Goal: Task Accomplishment & Management: Complete application form

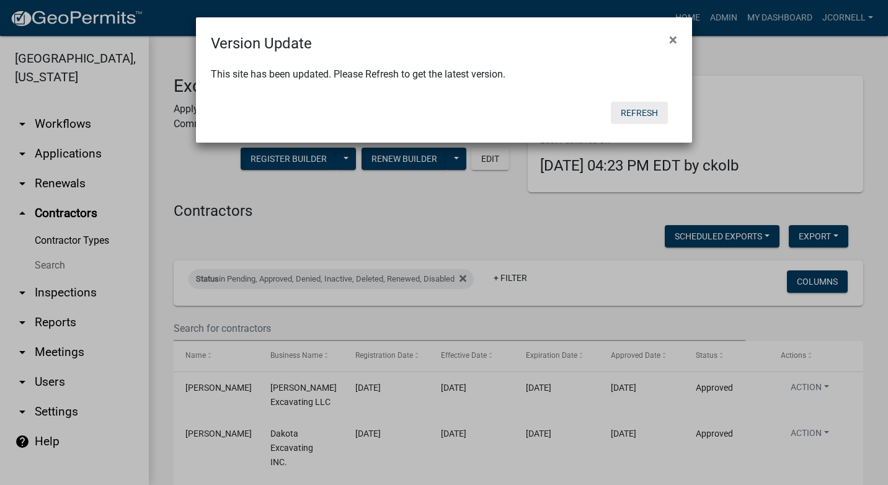
click at [637, 107] on button "Refresh" at bounding box center [639, 113] width 57 height 22
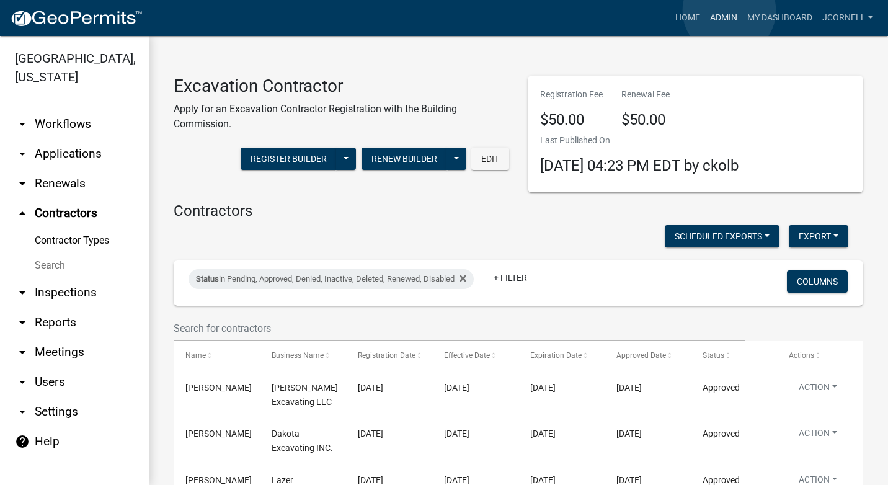
click at [729, 11] on link "Admin" at bounding box center [723, 18] width 37 height 24
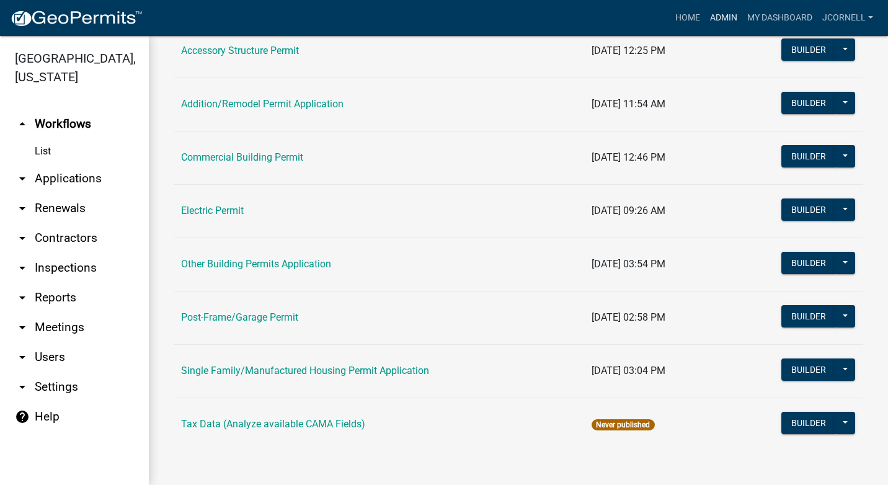
scroll to position [138, 0]
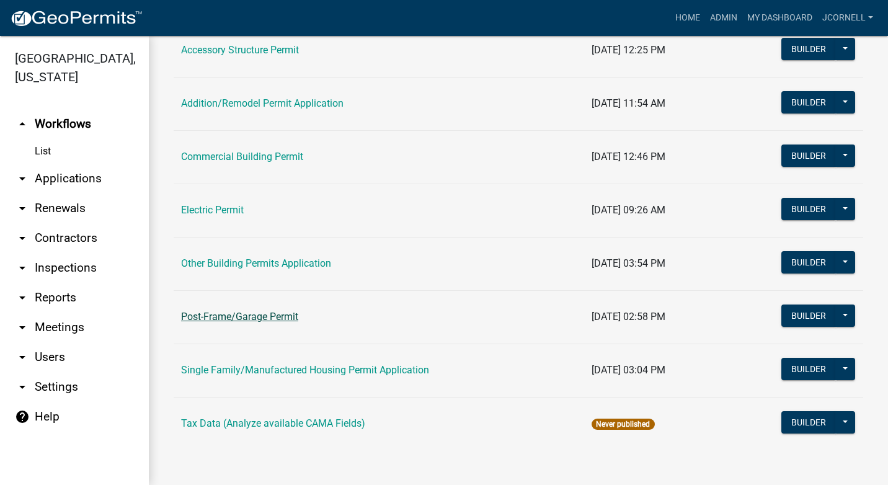
click at [294, 314] on link "Post-Frame/Garage Permit" at bounding box center [239, 317] width 117 height 12
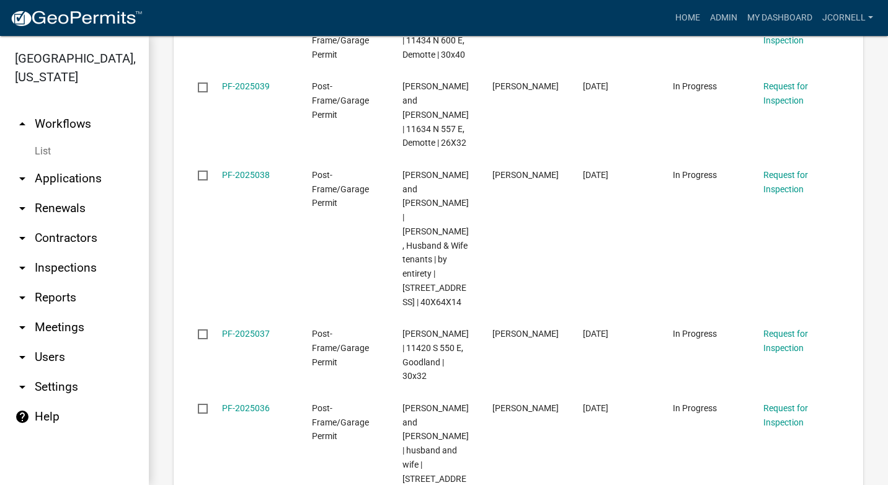
scroll to position [2651, 0]
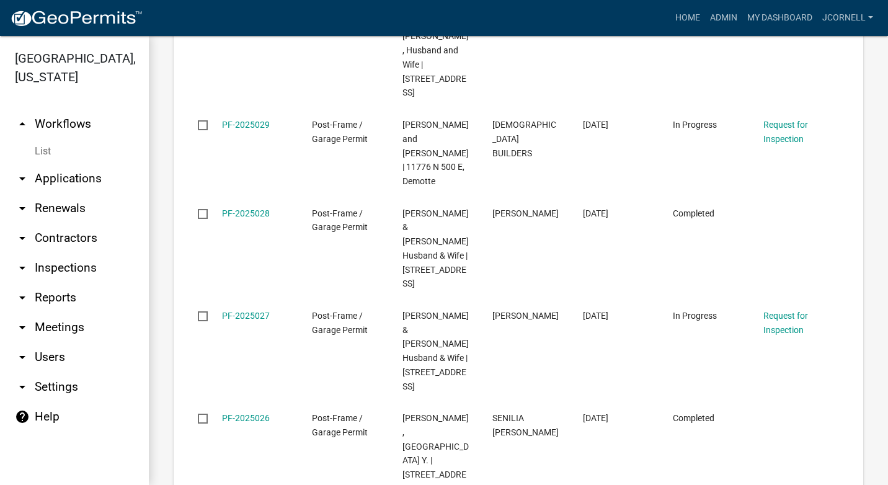
scroll to position [2623, 0]
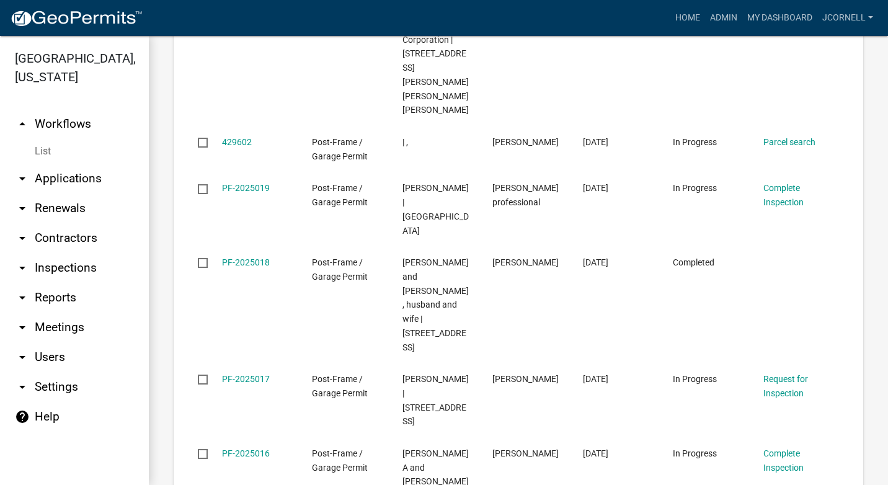
scroll to position [2792, 0]
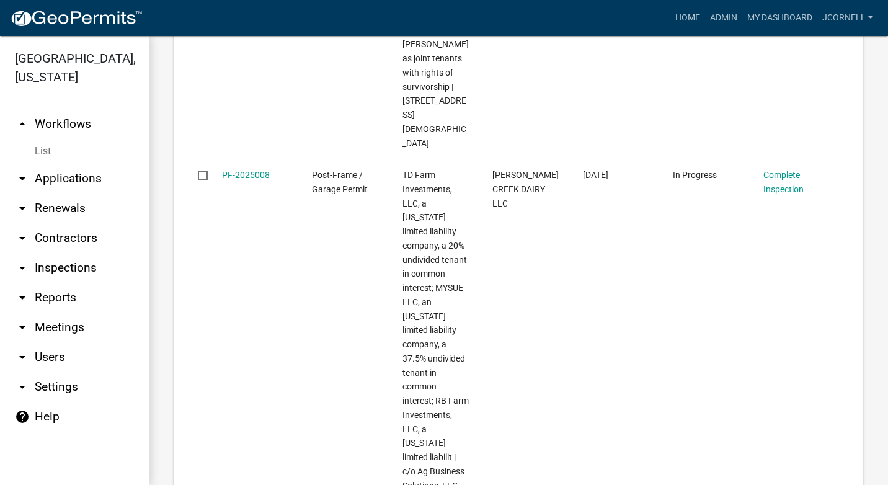
scroll to position [2863, 0]
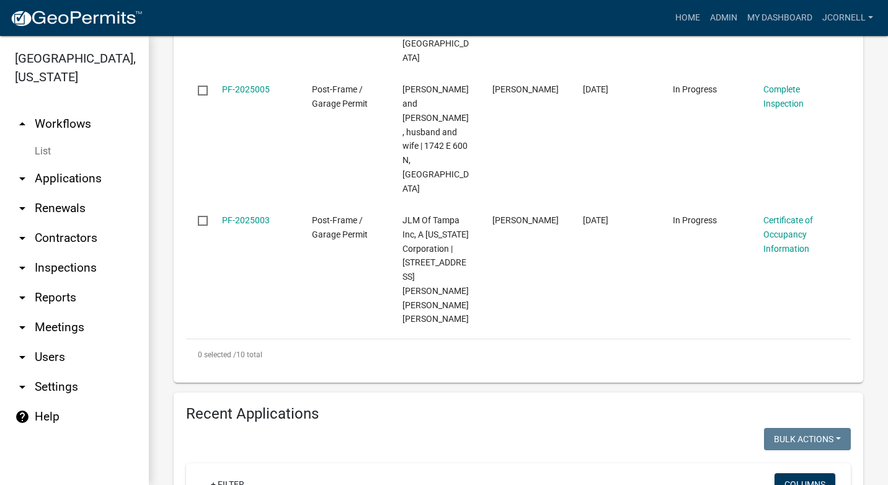
scroll to position [1976, 0]
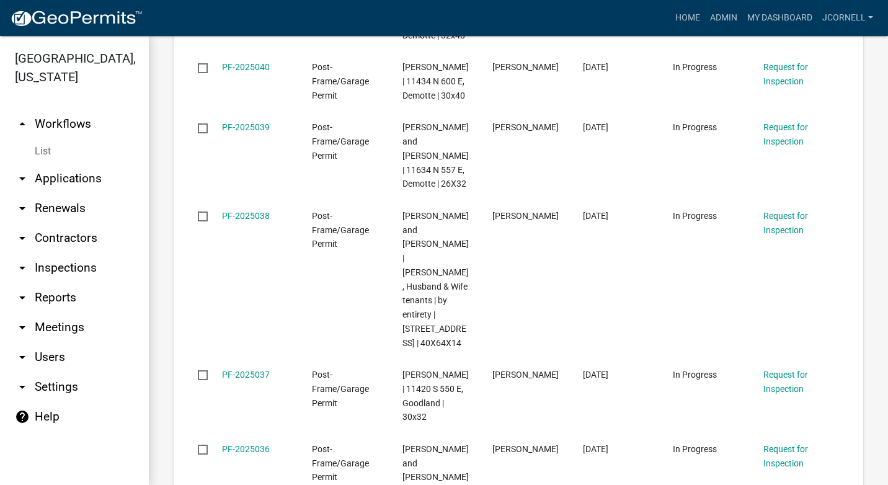
scroll to position [2651, 0]
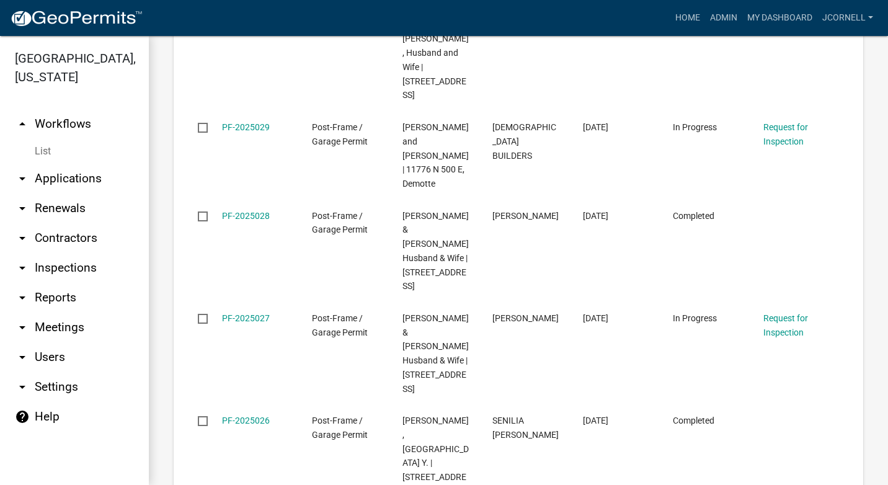
scroll to position [2623, 0]
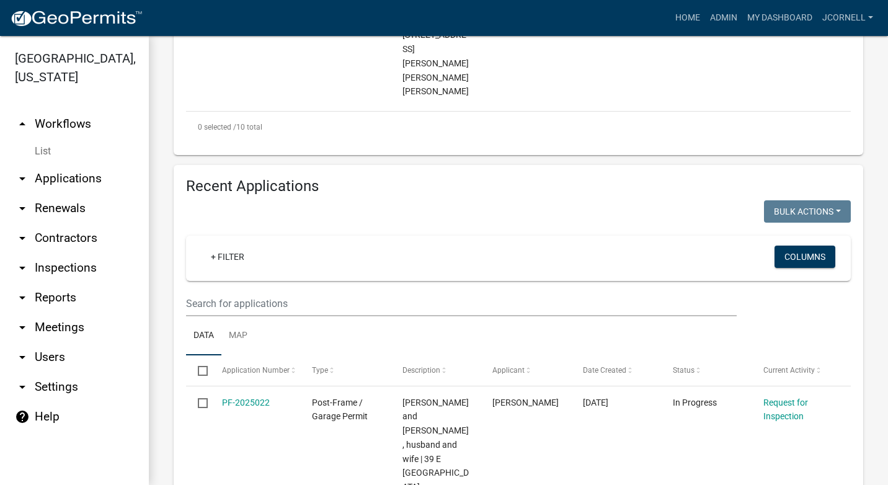
scroll to position [1987, 0]
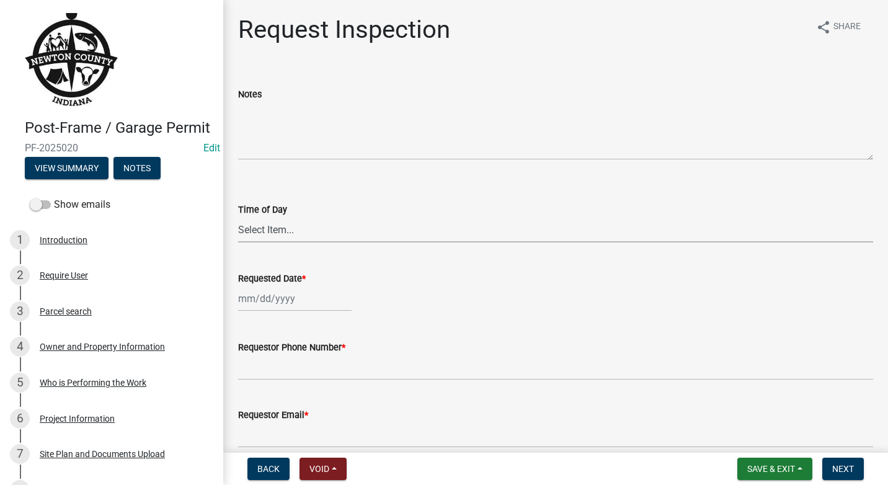
click at [311, 225] on select "Select Item... AM PM" at bounding box center [555, 229] width 635 height 25
click at [238, 217] on select "Select Item... AM PM" at bounding box center [555, 229] width 635 height 25
select select "8aacb760-3938-4776-aad4-75b78dc682eb"
click at [311, 295] on div at bounding box center [294, 298] width 113 height 25
select select "9"
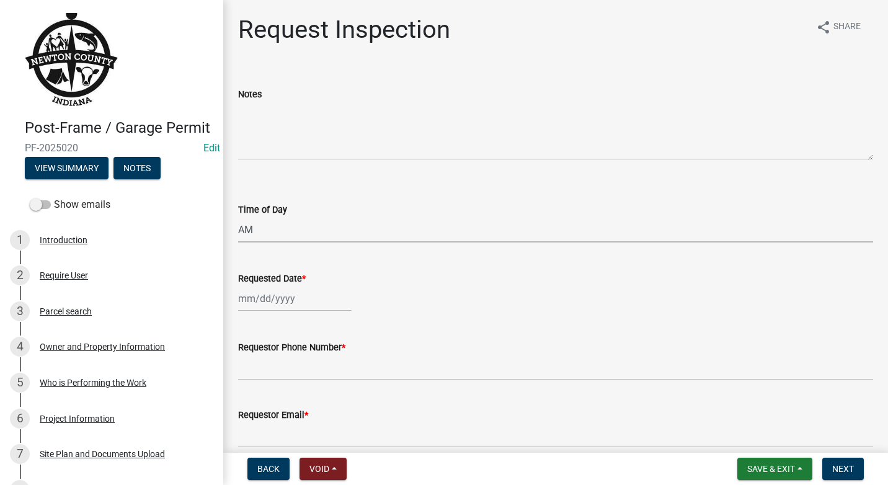
select select "2025"
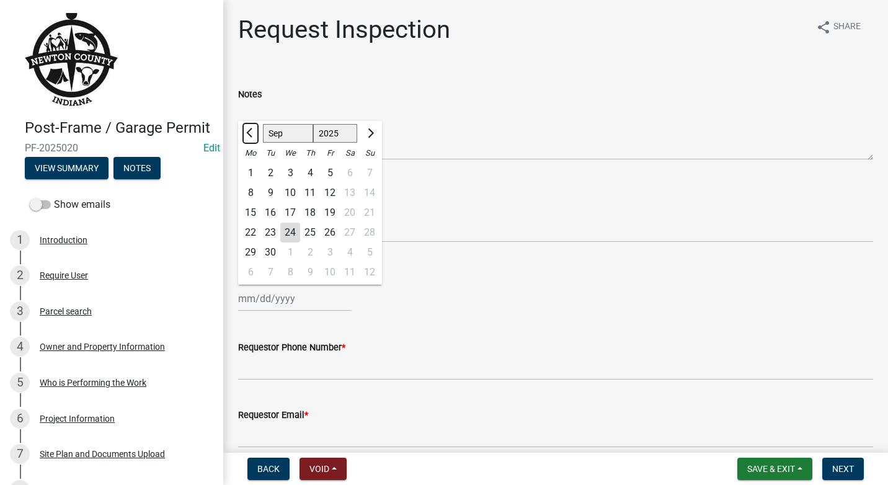
click at [253, 138] on button "Previous month" at bounding box center [250, 133] width 15 height 20
click at [367, 130] on span "Next month" at bounding box center [369, 132] width 9 height 9
select select "7"
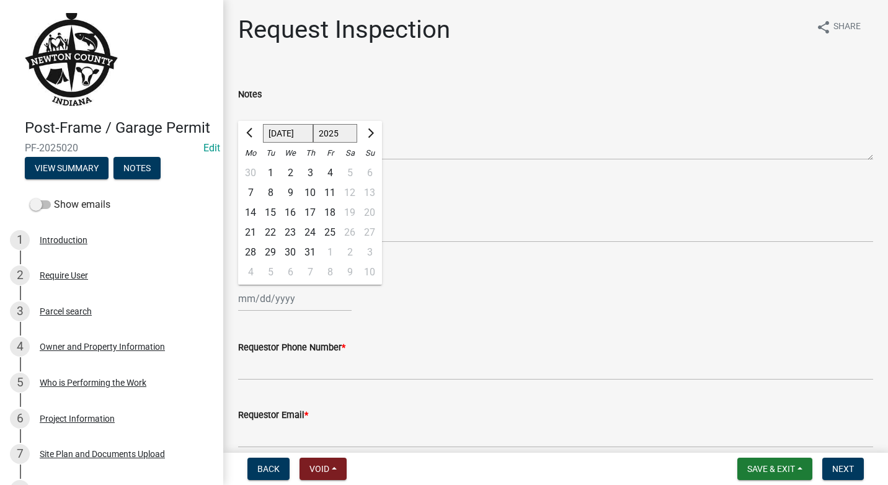
click at [330, 211] on div "18" at bounding box center [330, 213] width 20 height 20
type input "[DATE]"
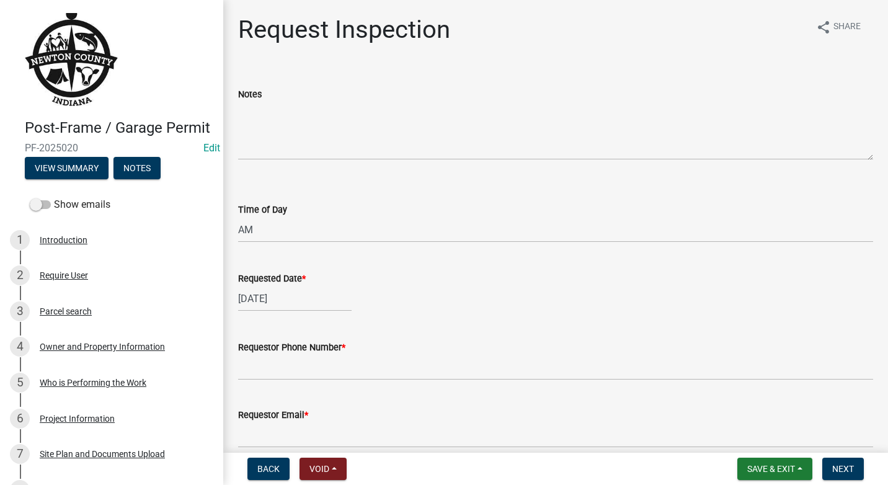
scroll to position [62, 0]
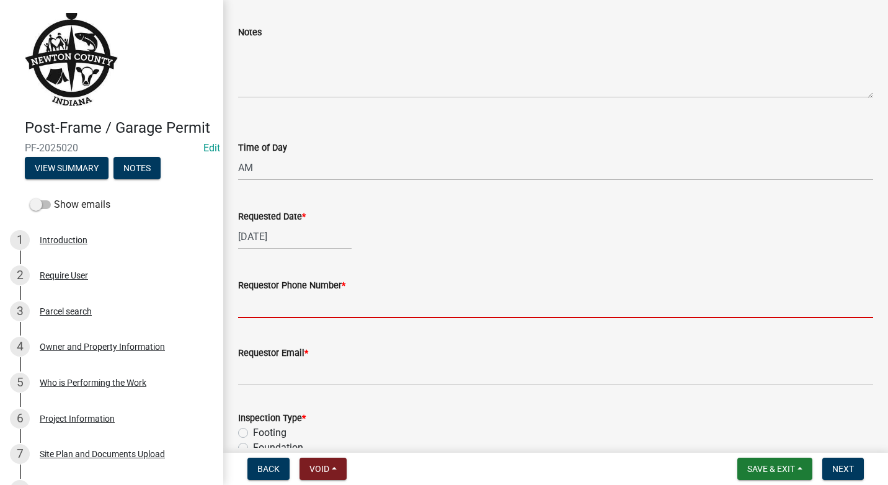
click at [303, 303] on input "Requestor Phone Number *" at bounding box center [555, 305] width 635 height 25
click at [281, 308] on input "Requestor Phone Number *" at bounding box center [555, 305] width 635 height 25
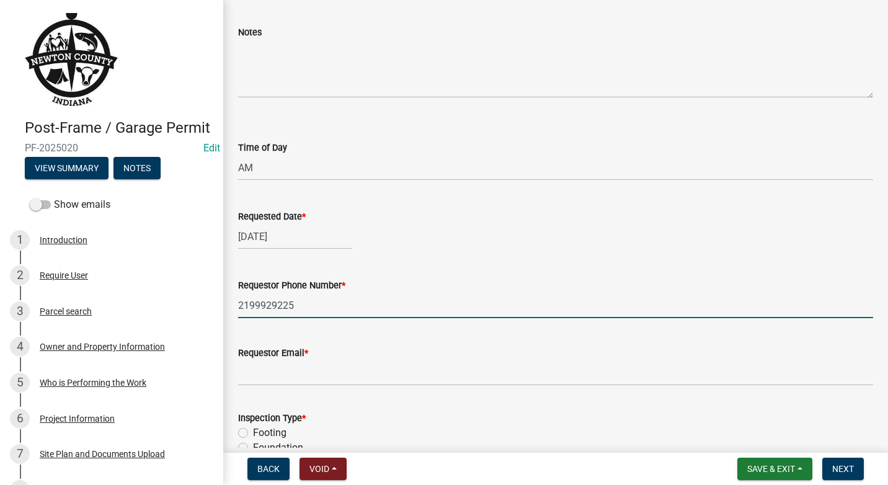
type input "2199929225"
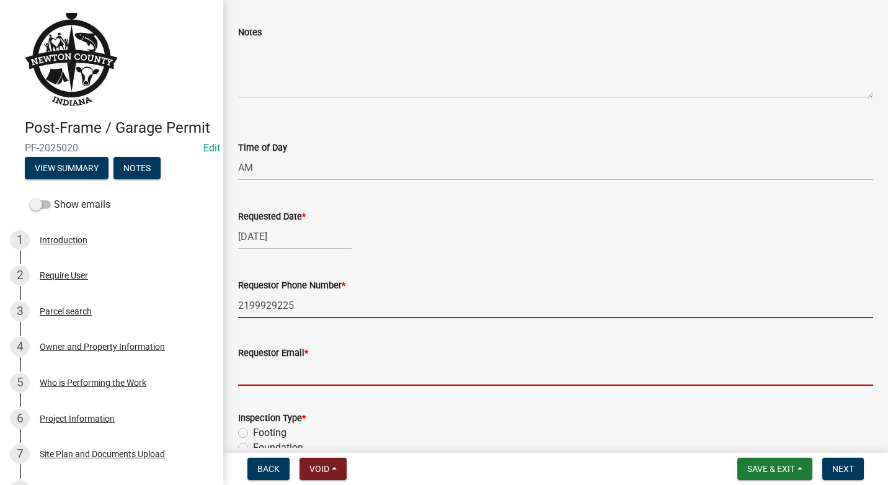
click at [304, 378] on input "Requestor Email *" at bounding box center [555, 372] width 635 height 25
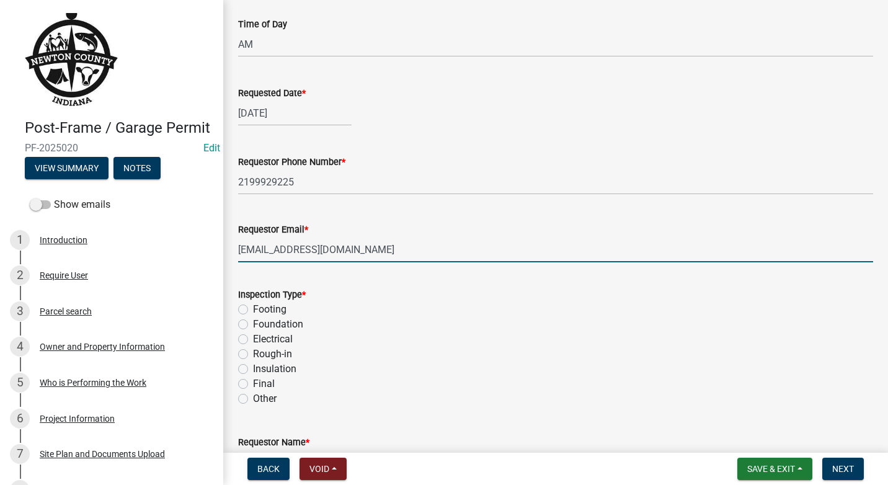
scroll to position [186, 0]
type input "[EMAIL_ADDRESS][DOMAIN_NAME]"
click at [253, 307] on label "Footing" at bounding box center [269, 308] width 33 height 15
click at [253, 307] on input "Footing" at bounding box center [257, 305] width 8 height 8
radio input "true"
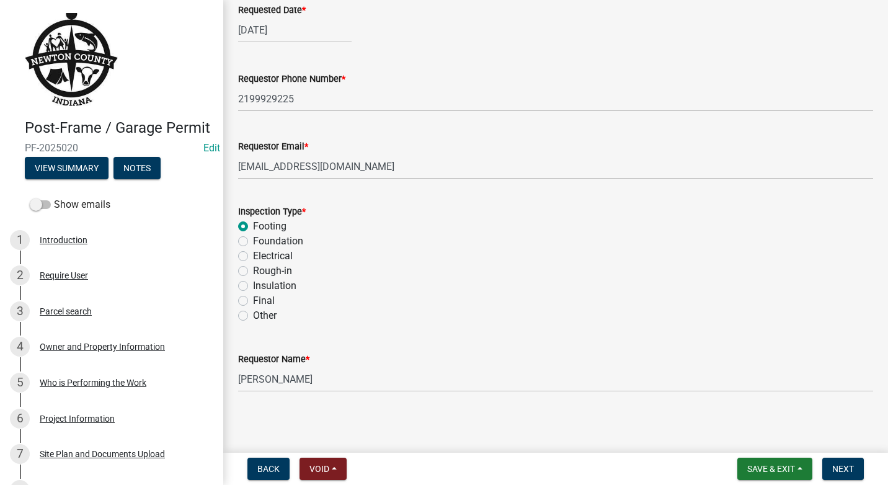
scroll to position [271, 0]
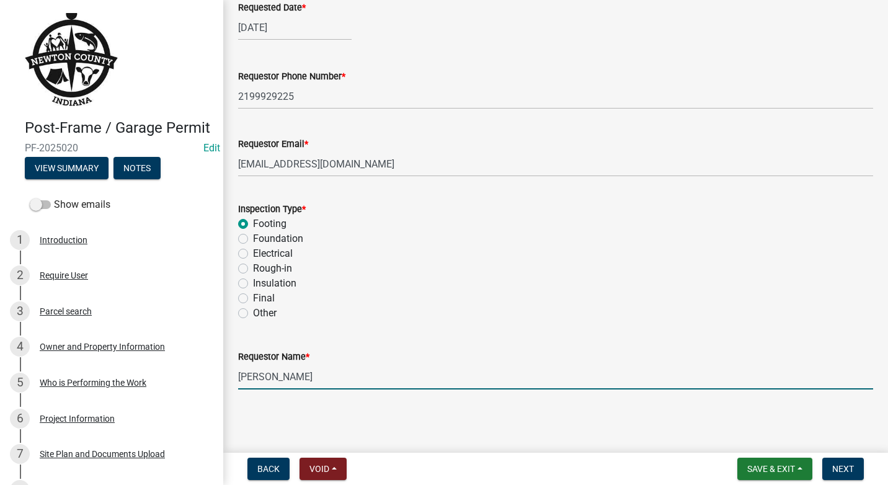
click at [309, 370] on input "[PERSON_NAME]" at bounding box center [555, 376] width 635 height 25
type input "K"
type input "[PERSON_NAME]"
click at [844, 470] on span "Next" at bounding box center [843, 469] width 22 height 10
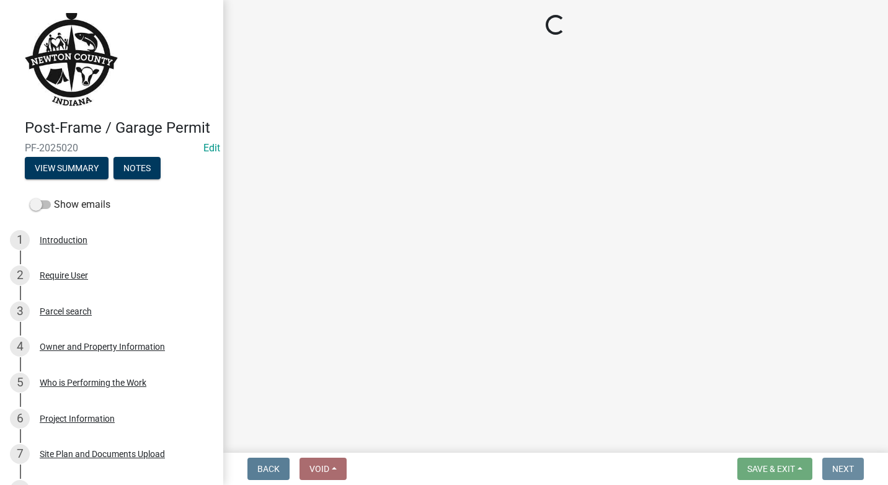
scroll to position [0, 0]
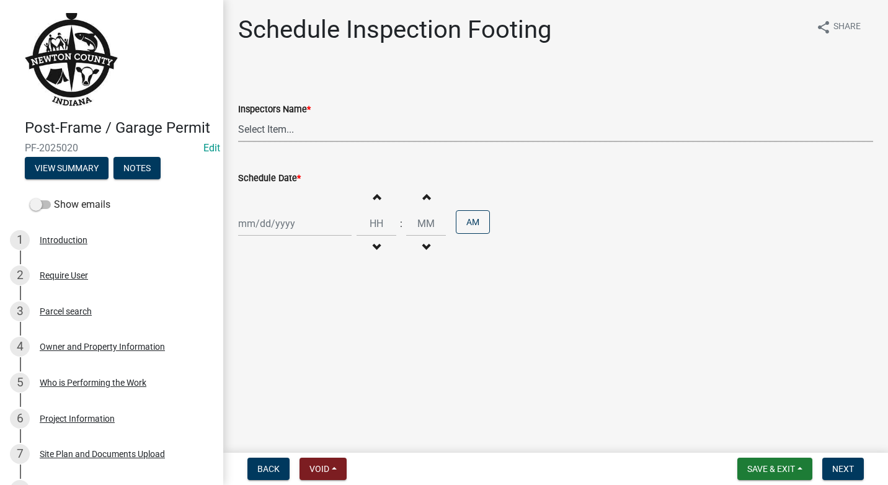
click at [314, 128] on select "Select Item... jcornell ([PERSON_NAME]) cvanderborg ([PERSON_NAME])" at bounding box center [555, 129] width 635 height 25
select select "ecc854ab-63d8-45dc-90da-232b9cdbb1ad"
click at [238, 117] on select "Select Item... jcornell ([PERSON_NAME]) cvanderborg ([PERSON_NAME])" at bounding box center [555, 129] width 635 height 25
click at [321, 229] on div at bounding box center [294, 223] width 113 height 25
select select "9"
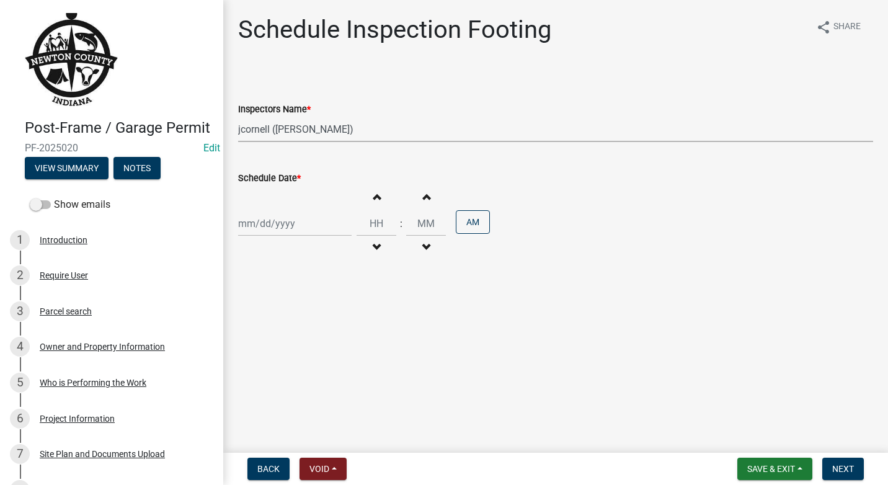
select select "2025"
click at [254, 251] on button "Previous month" at bounding box center [250, 250] width 15 height 20
select select "7"
click at [334, 326] on div "18" at bounding box center [330, 329] width 20 height 20
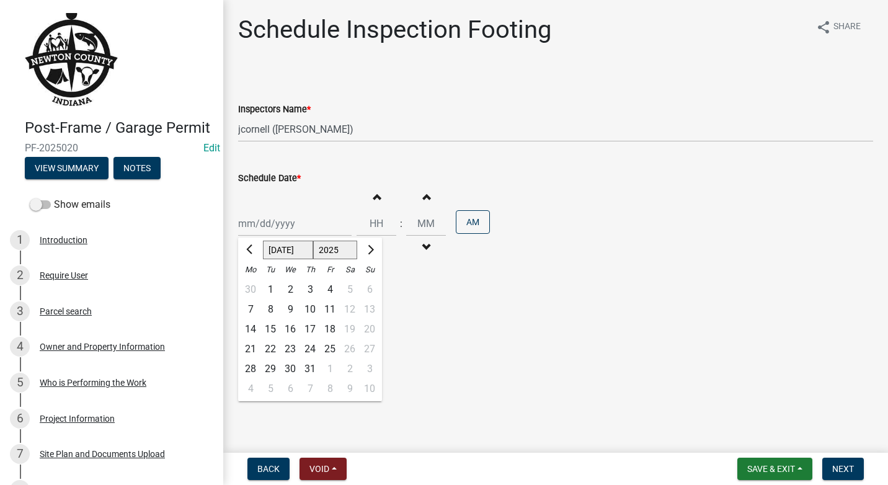
type input "[DATE]"
click at [377, 193] on button "Increment hours" at bounding box center [376, 196] width 26 height 22
type input "01"
type input "00"
click at [377, 193] on button "Increment hours" at bounding box center [376, 196] width 26 height 22
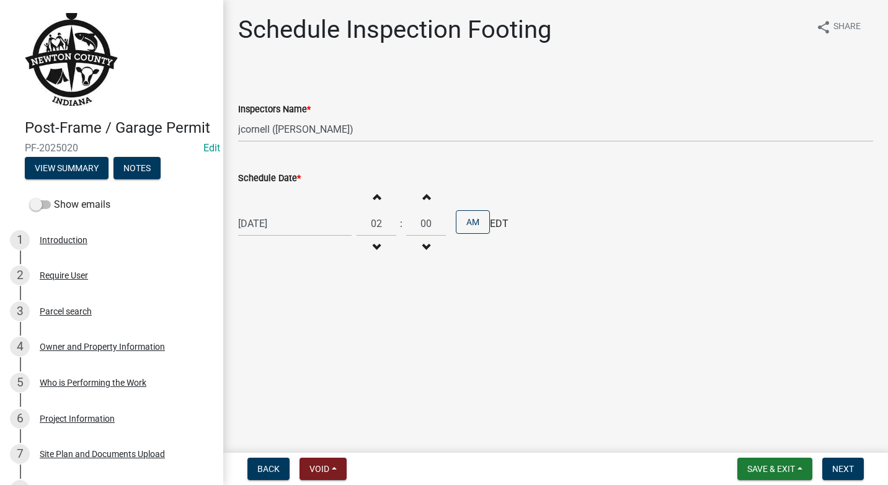
click at [377, 193] on button "Increment hours" at bounding box center [376, 196] width 26 height 22
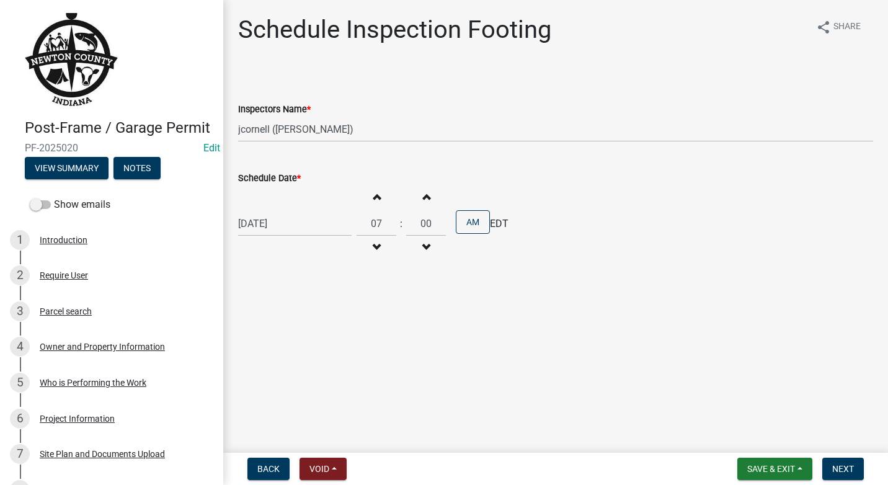
click at [377, 193] on button "Increment hours" at bounding box center [376, 196] width 26 height 22
type input "10"
click at [424, 203] on button "Increment minutes" at bounding box center [426, 196] width 26 height 22
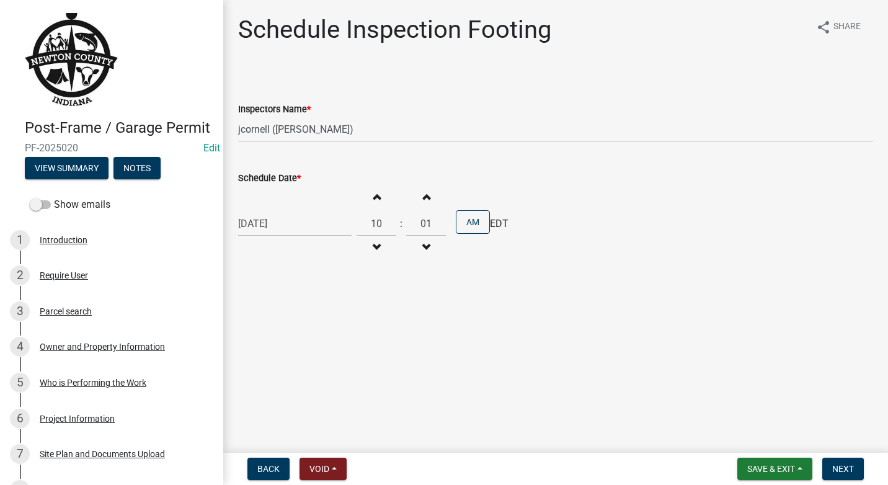
click at [424, 203] on button "Increment minutes" at bounding box center [426, 196] width 26 height 22
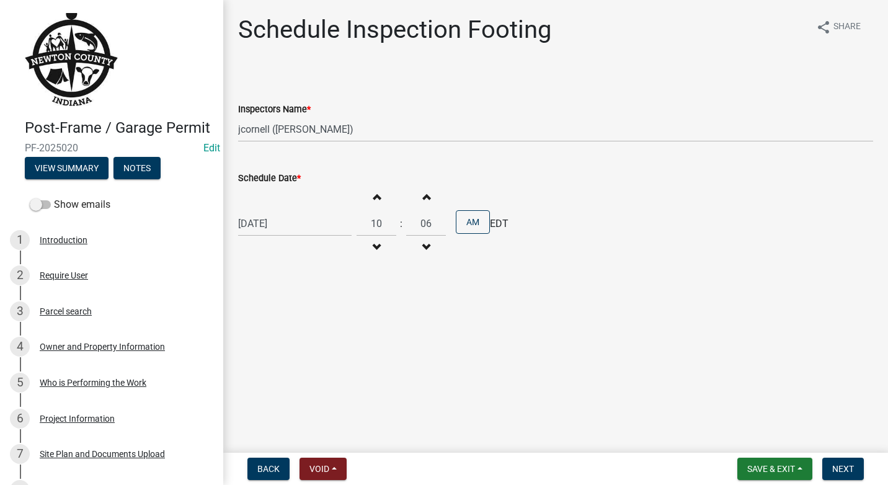
click at [424, 203] on button "Increment minutes" at bounding box center [426, 196] width 26 height 22
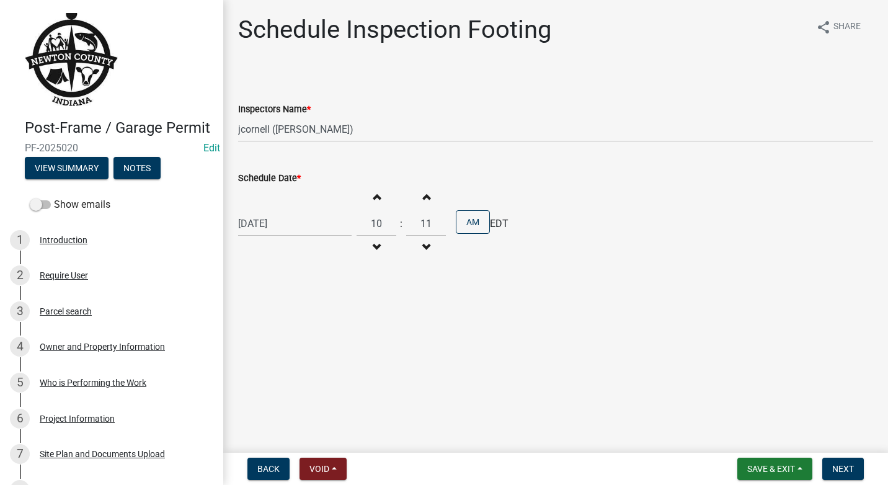
click at [424, 203] on button "Increment minutes" at bounding box center [426, 196] width 26 height 22
type input "15"
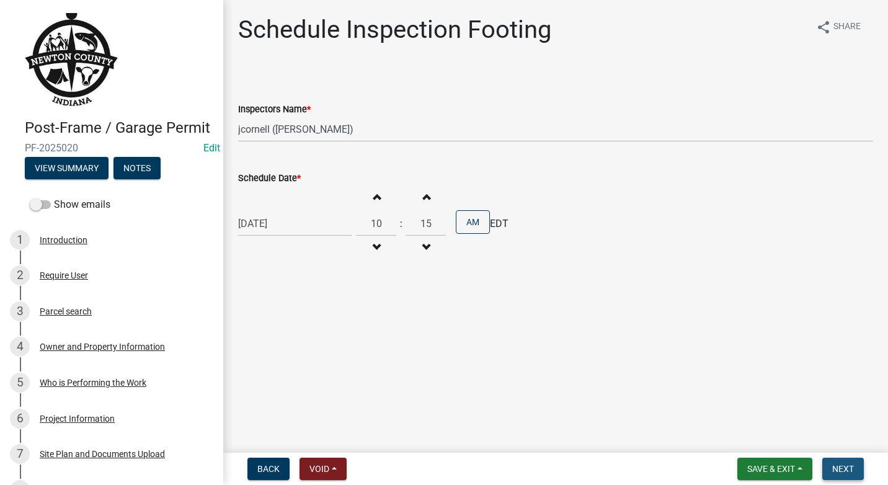
click at [851, 465] on span "Next" at bounding box center [843, 469] width 22 height 10
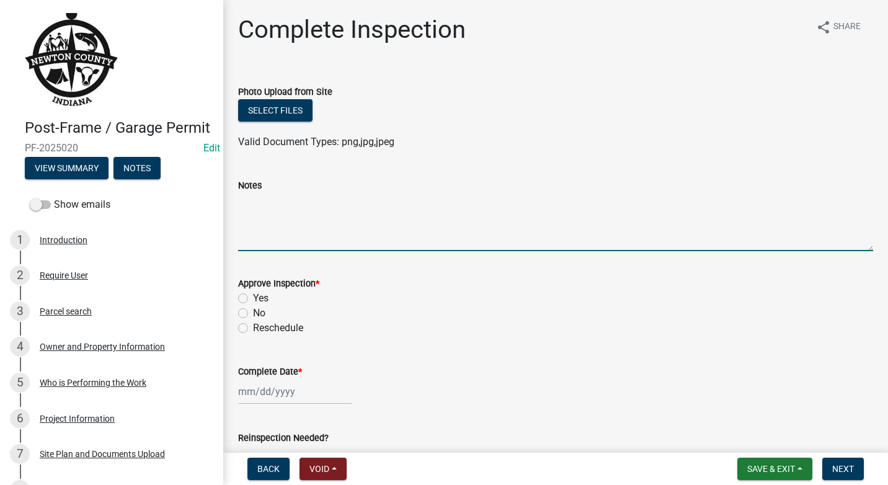
click at [330, 218] on textarea "Notes" at bounding box center [555, 222] width 635 height 58
type textarea "J"
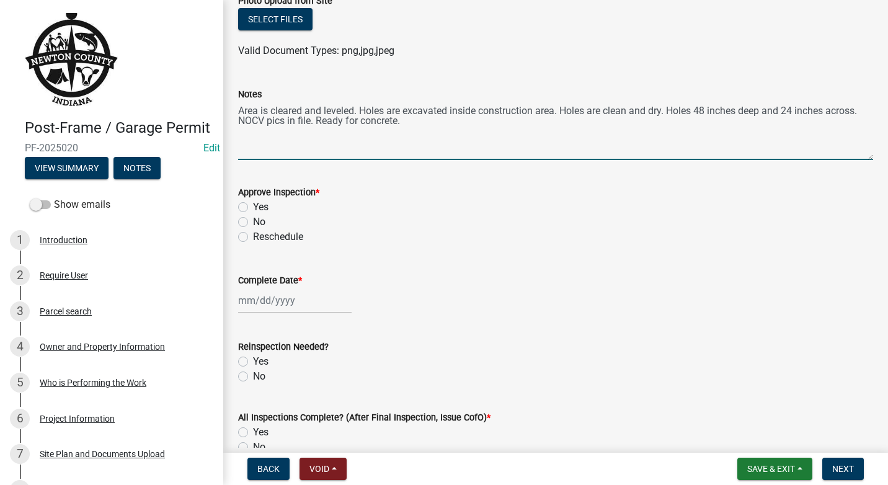
scroll to position [124, 0]
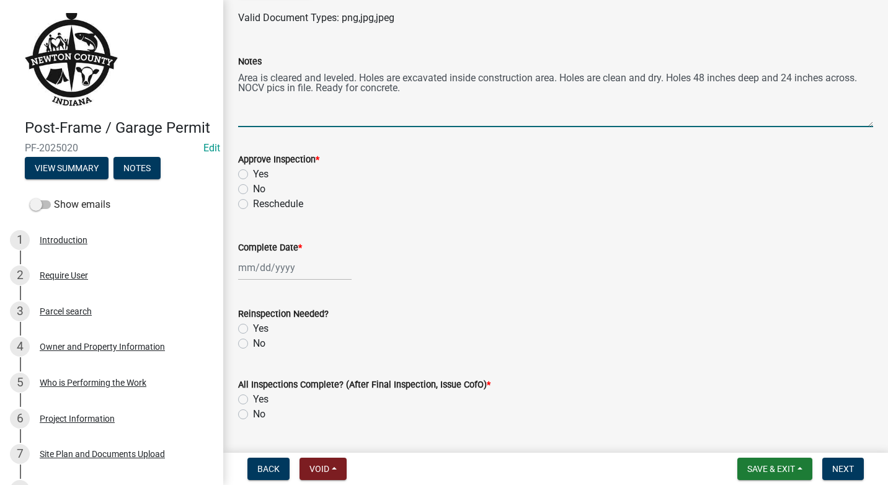
type textarea "Area is cleared and leveled. Holes are excavated inside construction area. Hole…"
click at [253, 173] on label "Yes" at bounding box center [261, 174] width 16 height 15
click at [253, 173] on input "Yes" at bounding box center [257, 171] width 8 height 8
radio input "true"
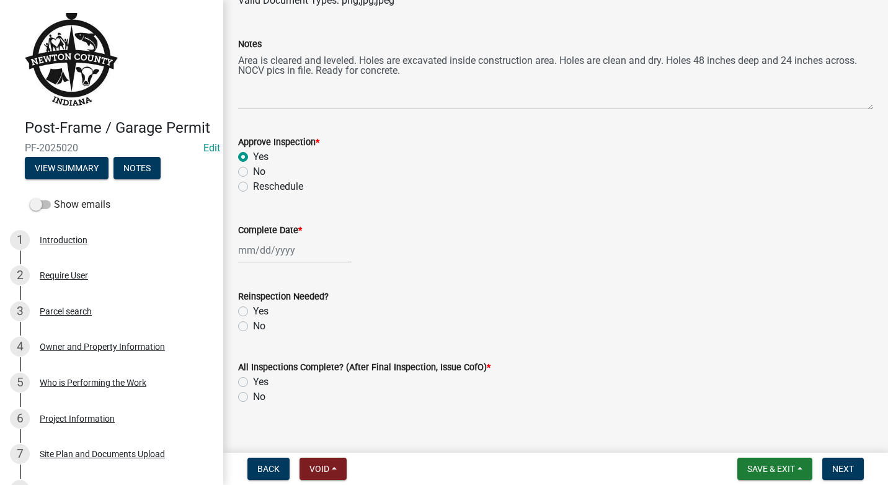
scroll to position [157, 0]
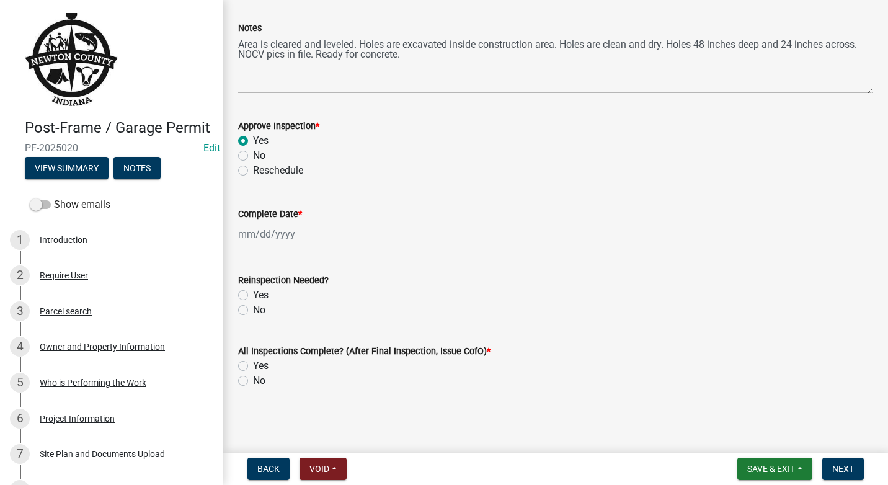
click at [301, 236] on div at bounding box center [294, 233] width 113 height 25
select select "9"
select select "2025"
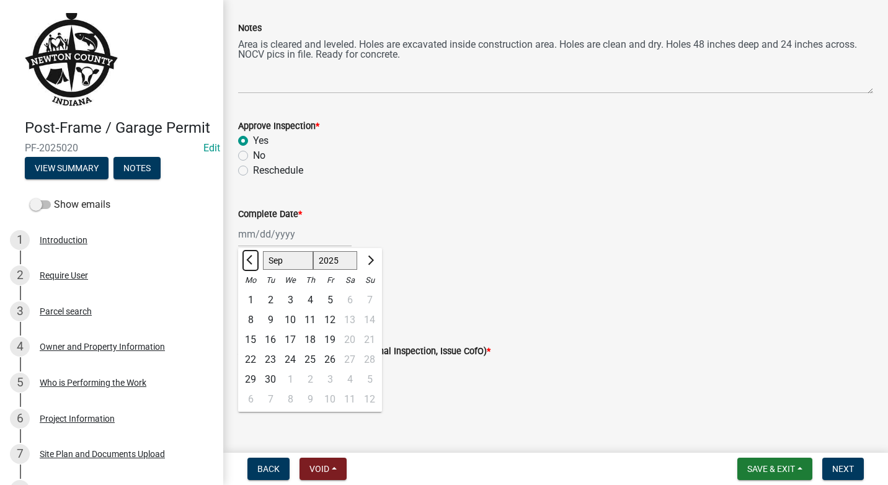
click at [243, 260] on button "Previous month" at bounding box center [250, 260] width 15 height 20
select select "7"
click at [329, 339] on div "18" at bounding box center [330, 340] width 20 height 20
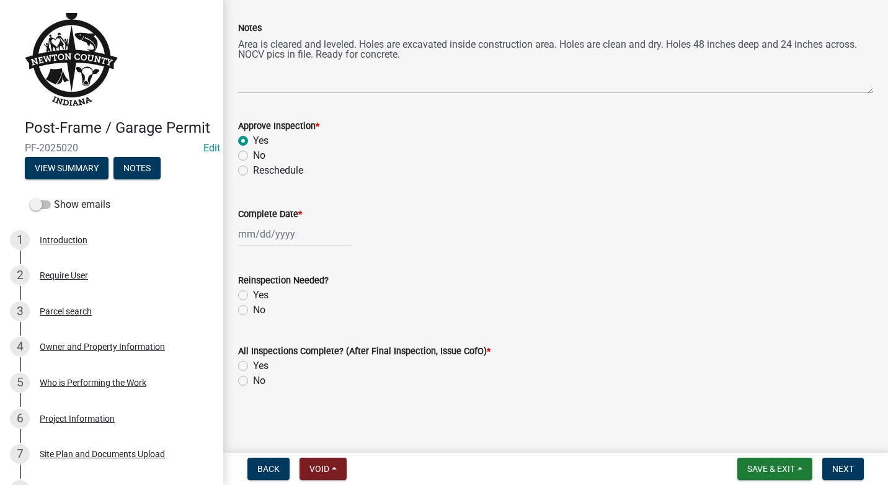
type input "[DATE]"
click at [253, 311] on label "No" at bounding box center [259, 310] width 12 height 15
click at [253, 311] on input "No" at bounding box center [257, 307] width 8 height 8
radio input "true"
click at [253, 379] on label "No" at bounding box center [259, 380] width 12 height 15
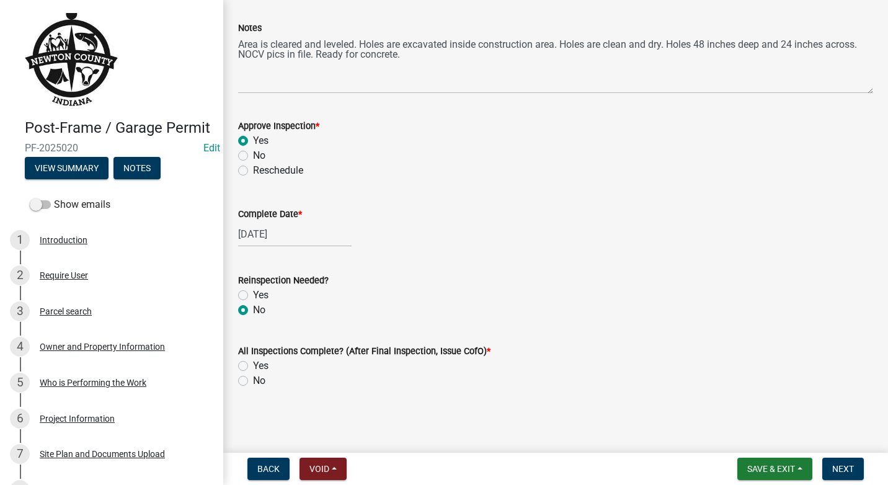
click at [253, 379] on input "No" at bounding box center [257, 377] width 8 height 8
radio input "true"
click at [787, 469] on span "Save & Exit" at bounding box center [771, 469] width 48 height 10
click at [759, 430] on button "Save & Exit" at bounding box center [762, 437] width 99 height 30
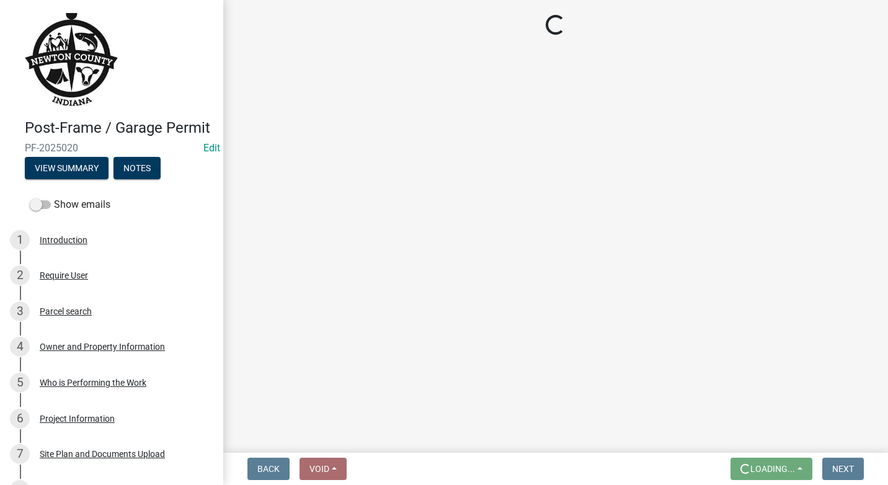
scroll to position [0, 0]
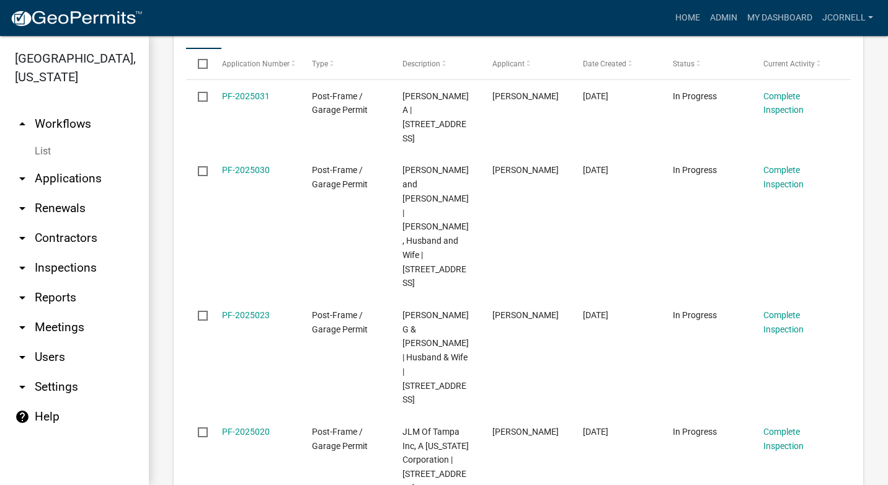
scroll to position [434, 0]
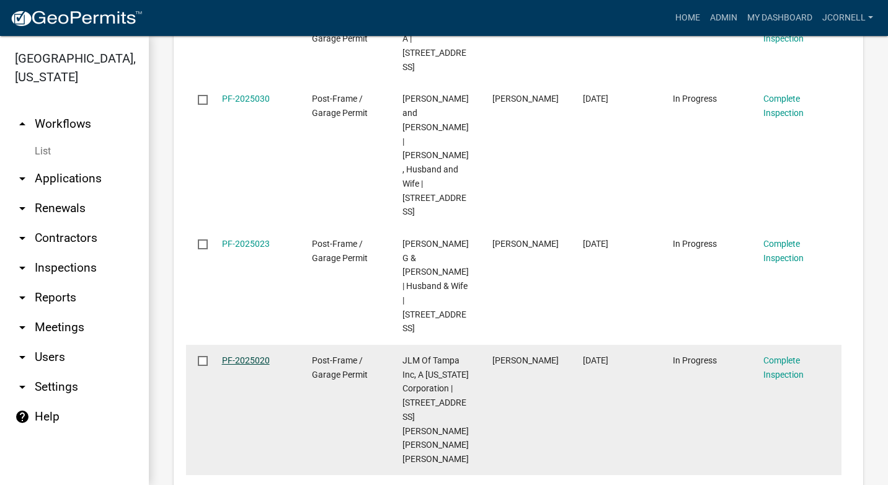
click at [245, 355] on link "PF-2025020" at bounding box center [246, 360] width 48 height 10
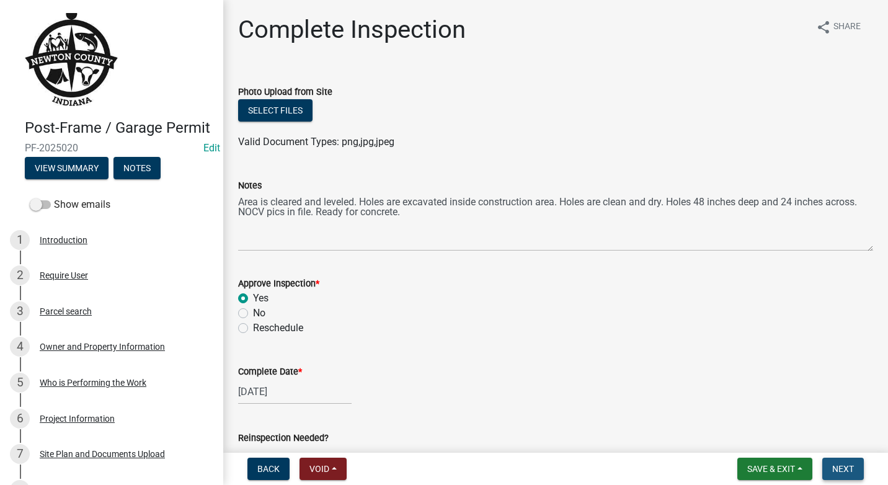
click at [840, 466] on span "Next" at bounding box center [843, 469] width 22 height 10
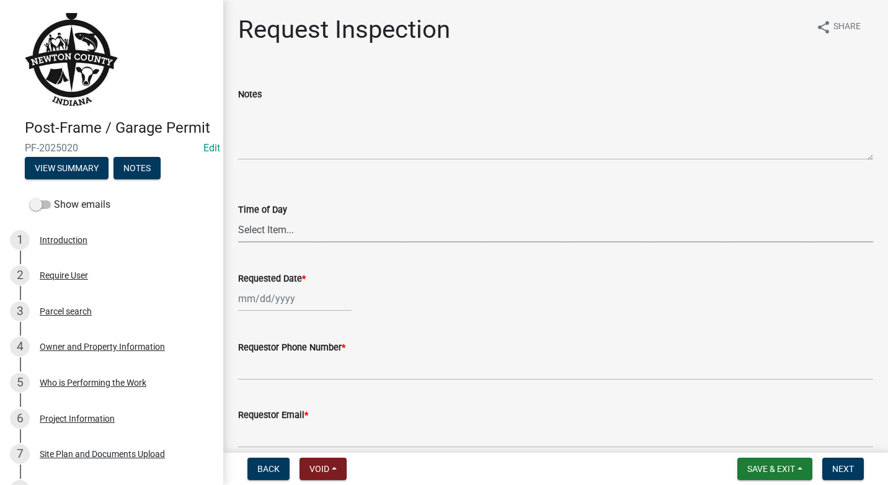
click at [313, 224] on select "Select Item... AM PM" at bounding box center [555, 229] width 635 height 25
click at [238, 217] on select "Select Item... AM PM" at bounding box center [555, 229] width 635 height 25
select select "8aacb760-3938-4776-aad4-75b78dc682eb"
click at [301, 298] on div at bounding box center [294, 298] width 113 height 25
select select "9"
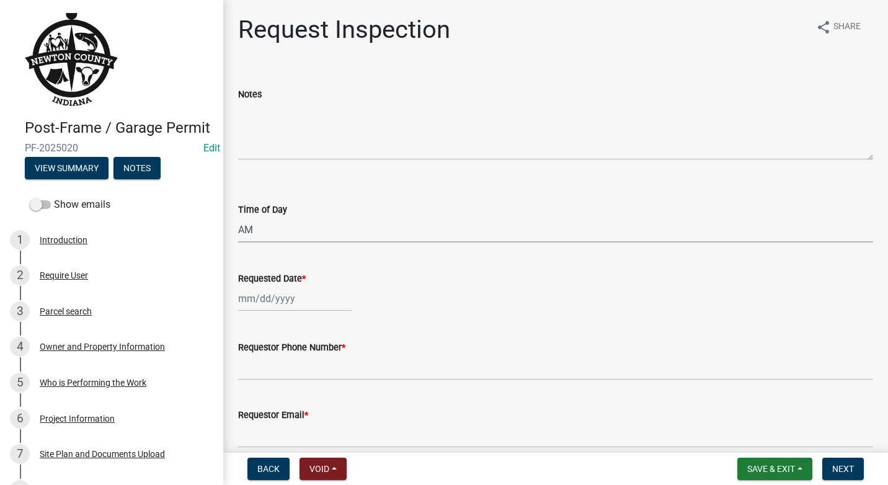
select select "2025"
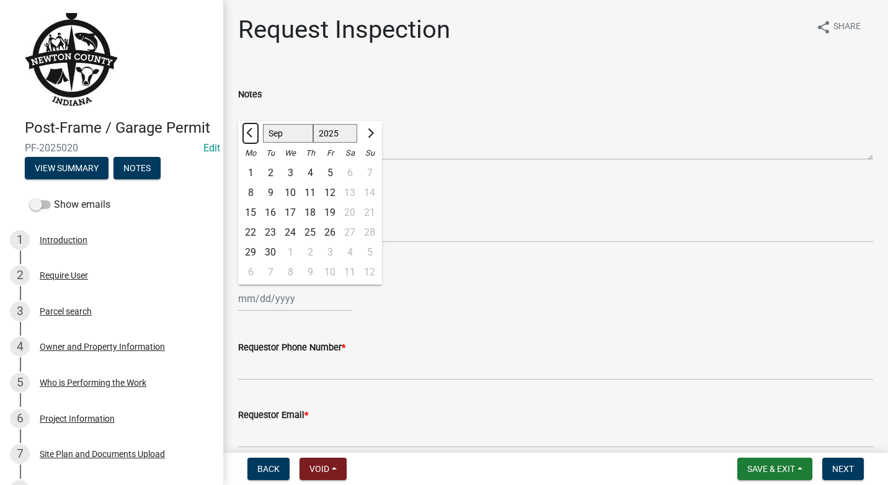
click at [248, 131] on span "Previous month" at bounding box center [250, 132] width 9 height 9
select select "8"
click at [254, 188] on div "4" at bounding box center [251, 193] width 20 height 20
type input "[DATE]"
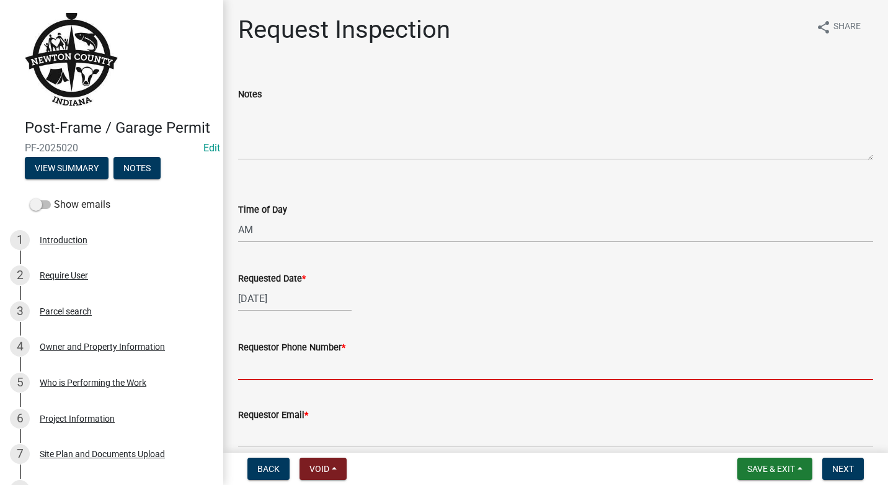
click at [322, 365] on input "Requestor Phone Number *" at bounding box center [555, 367] width 635 height 25
type input "2"
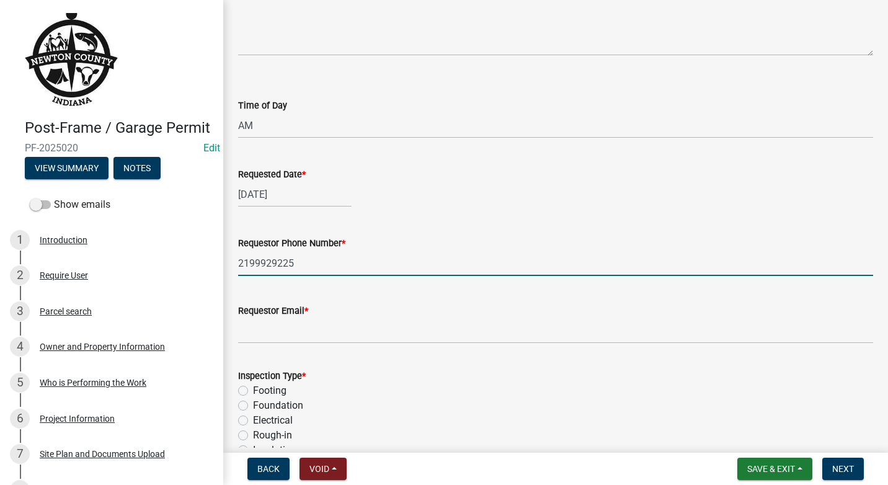
scroll to position [124, 0]
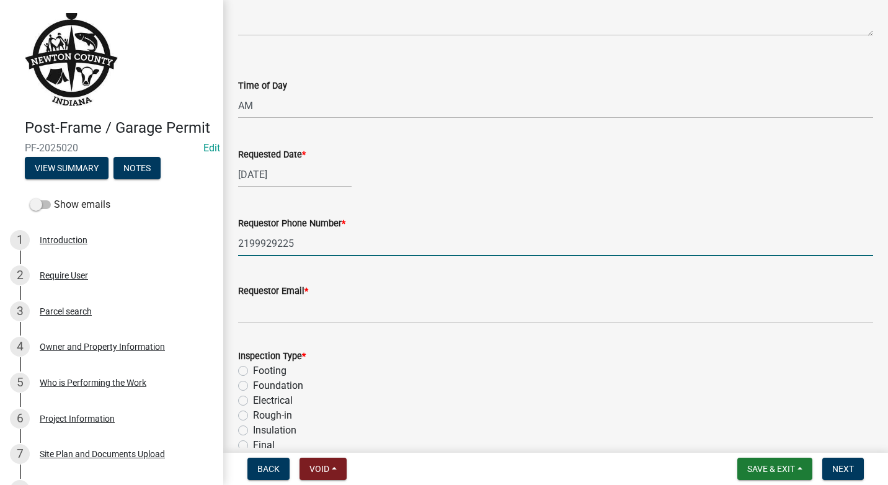
type input "2199929225"
click at [263, 314] on input "Requestor Email *" at bounding box center [555, 310] width 635 height 25
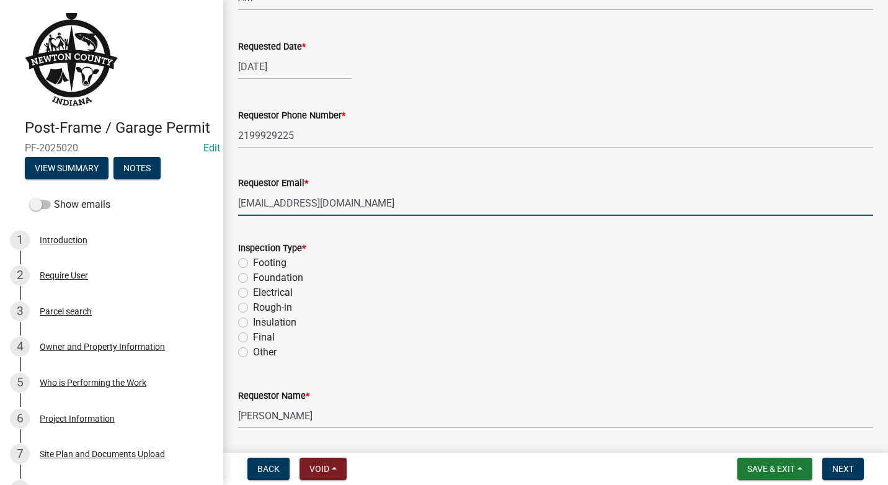
scroll to position [248, 0]
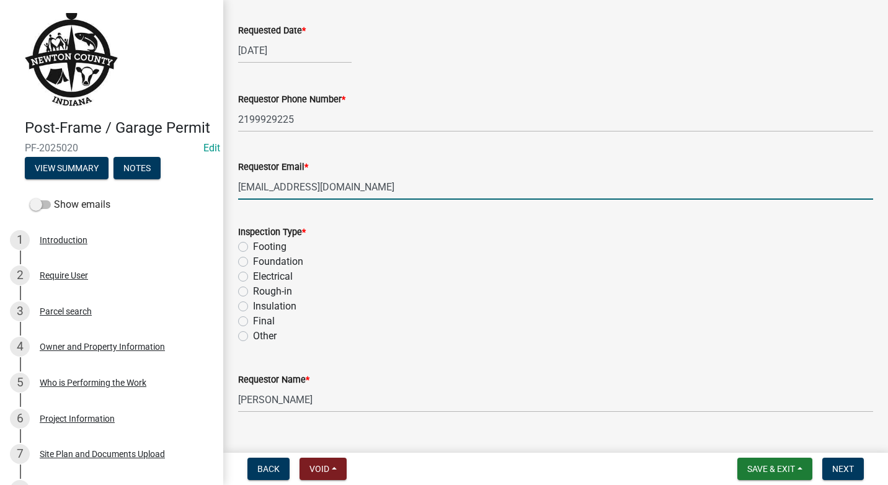
type input "[EMAIL_ADDRESS][DOMAIN_NAME]"
click at [253, 304] on label "Insulation" at bounding box center [274, 306] width 43 height 15
click at [253, 304] on input "Insulation" at bounding box center [257, 303] width 8 height 8
radio input "true"
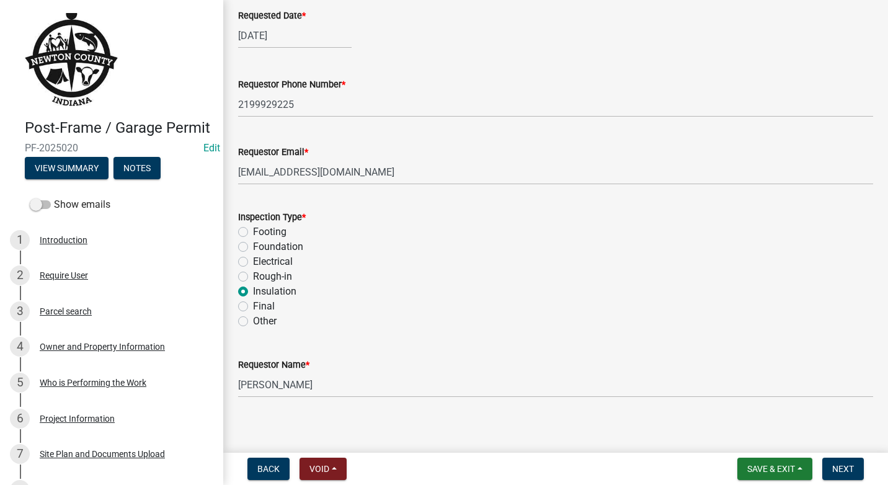
scroll to position [271, 0]
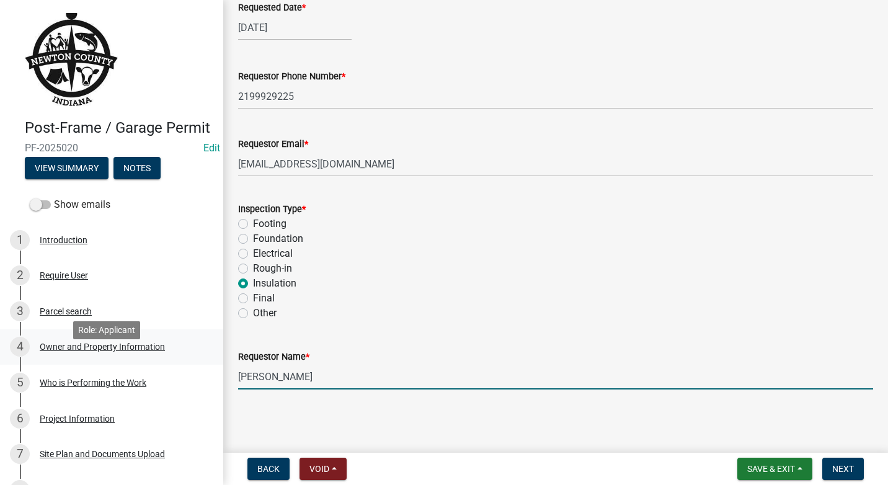
drag, startPoint x: 317, startPoint y: 372, endPoint x: 195, endPoint y: 377, distance: 122.2
click at [195, 377] on div "Post-Frame / Garage Permit PF-2025020 Edit View Summary Notes Show emails 1 Int…" at bounding box center [444, 242] width 888 height 485
type input "[PERSON_NAME]"
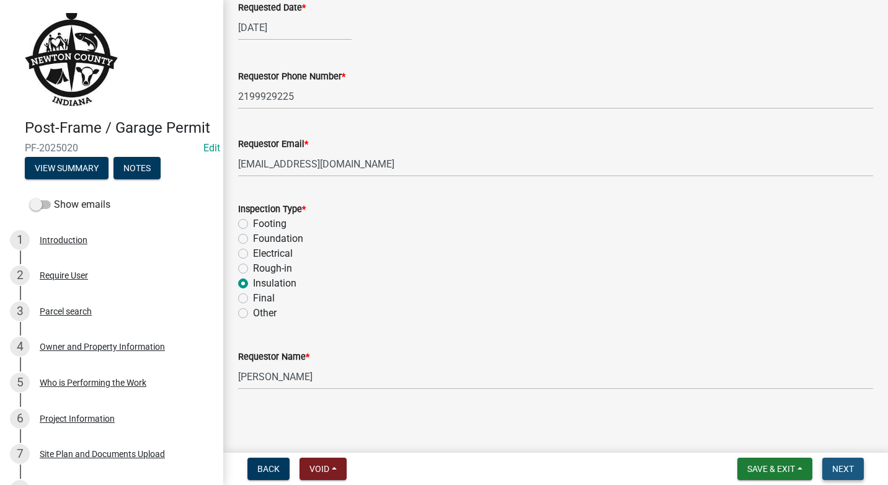
click at [853, 471] on span "Next" at bounding box center [843, 469] width 22 height 10
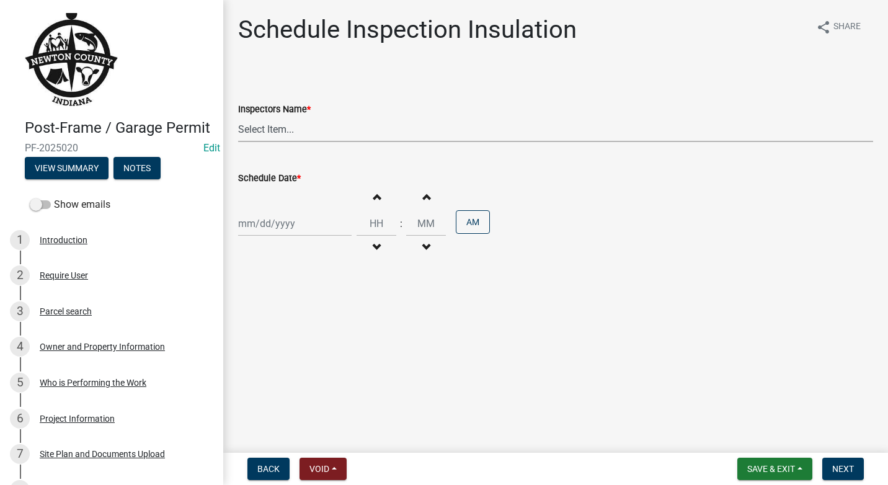
click at [423, 131] on select "Select Item... jcornell ([PERSON_NAME]) cvanderborg ([PERSON_NAME])" at bounding box center [555, 129] width 635 height 25
select select "ecc854ab-63d8-45dc-90da-232b9cdbb1ad"
click at [238, 117] on select "Select Item... jcornell ([PERSON_NAME]) cvanderborg ([PERSON_NAME])" at bounding box center [555, 129] width 635 height 25
select select "9"
select select "2025"
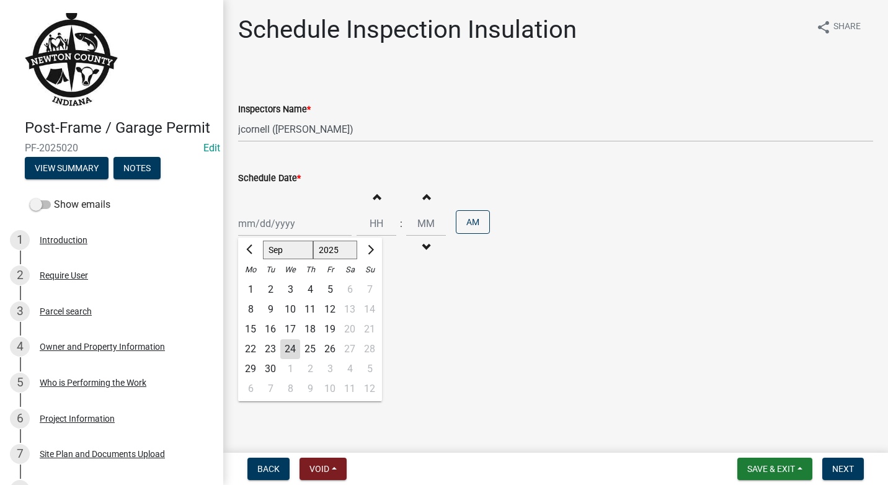
click at [337, 220] on div "[PERSON_NAME] Feb Mar Apr [PERSON_NAME][DATE] Oct Nov [DATE] 1526 1527 1528 152…" at bounding box center [294, 223] width 113 height 25
click at [248, 250] on span "Previous month" at bounding box center [250, 249] width 9 height 9
select select "8"
click at [251, 311] on div "4" at bounding box center [251, 309] width 20 height 20
type input "[DATE]"
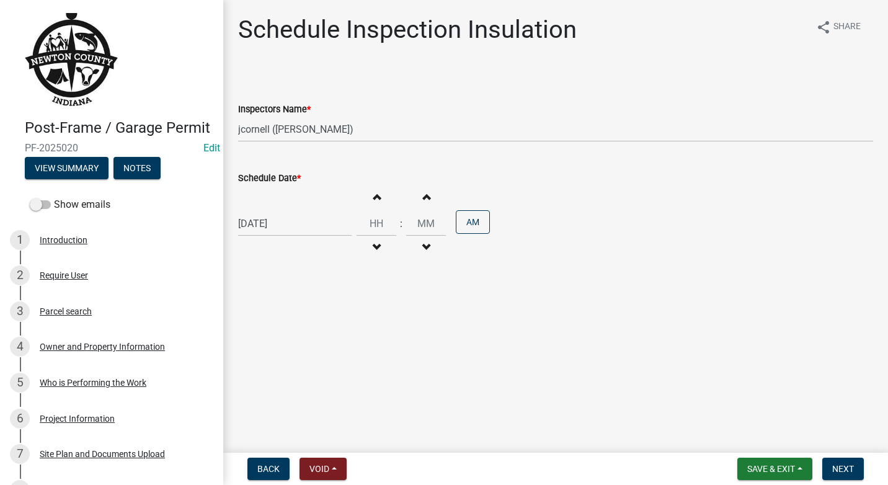
click at [373, 197] on span "button" at bounding box center [376, 197] width 6 height 10
type input "01"
type input "00"
click at [373, 197] on span "button" at bounding box center [376, 197] width 6 height 10
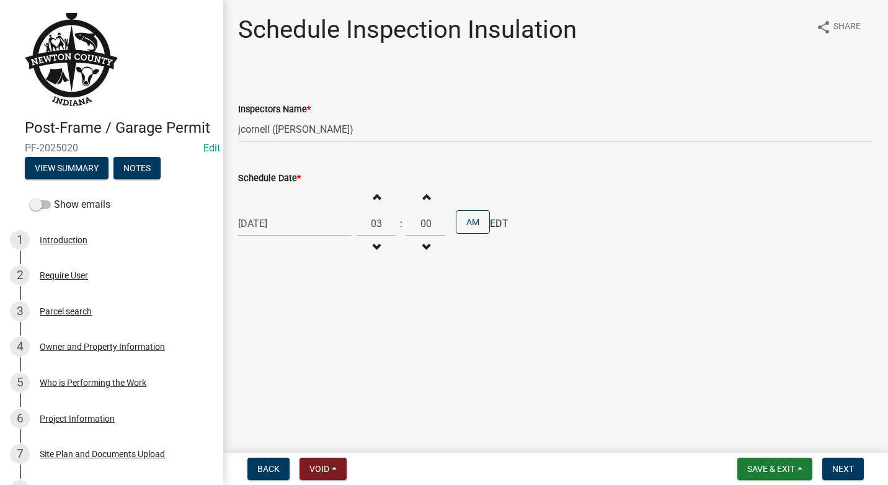
click at [373, 197] on span "button" at bounding box center [376, 197] width 6 height 10
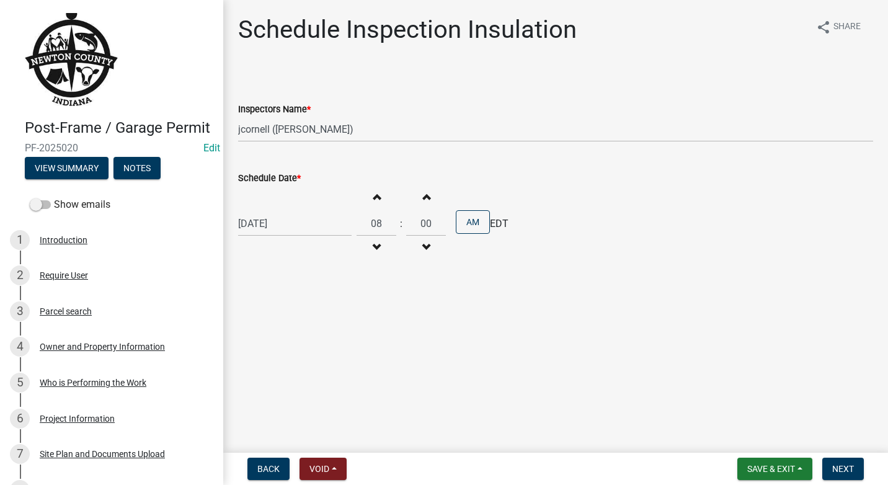
click at [373, 197] on span "button" at bounding box center [376, 197] width 6 height 10
type input "11"
click at [855, 466] on button "Next" at bounding box center [843, 469] width 42 height 22
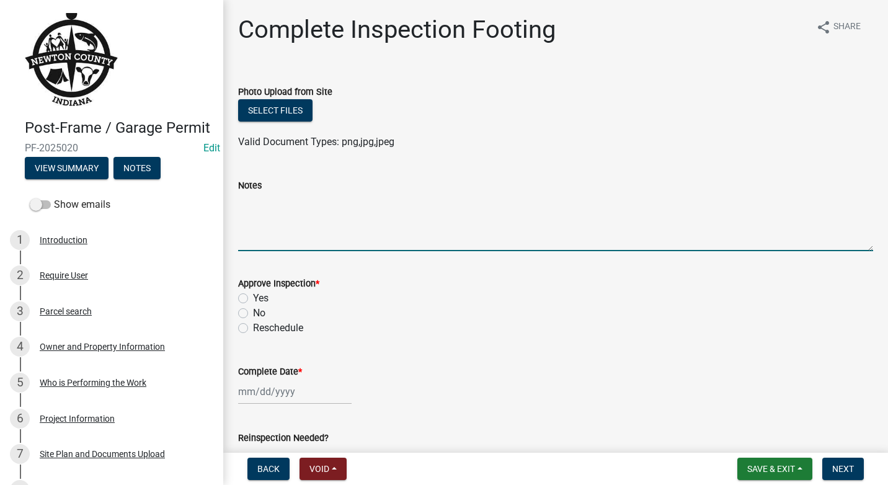
click at [289, 221] on textarea "Notes" at bounding box center [555, 222] width 635 height 58
type textarea "All internal walls are covered with batted insulation. NOCV pics in file."
click at [248, 299] on div "Yes" at bounding box center [555, 298] width 635 height 15
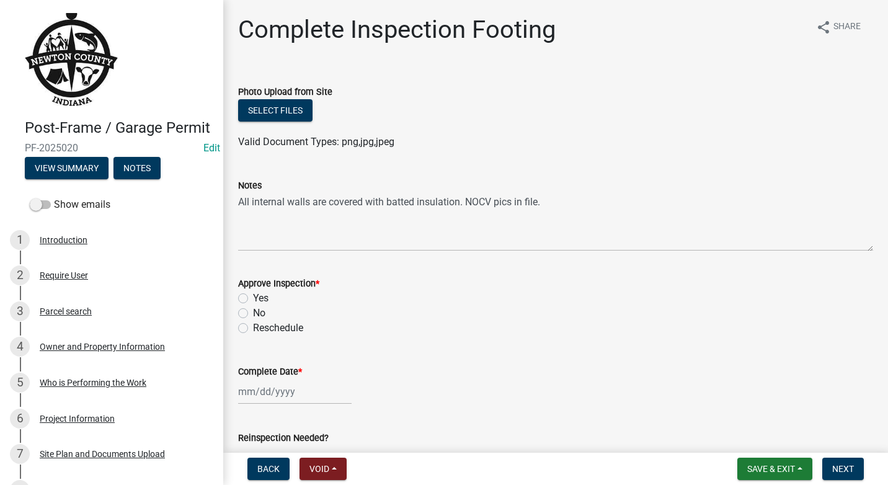
click at [253, 299] on label "Yes" at bounding box center [261, 298] width 16 height 15
click at [253, 299] on input "Yes" at bounding box center [257, 295] width 8 height 8
radio input "true"
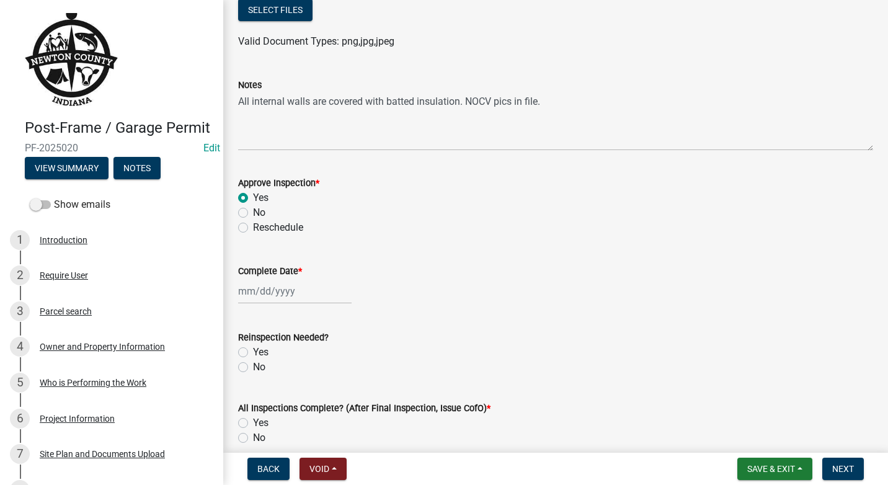
scroll to position [124, 0]
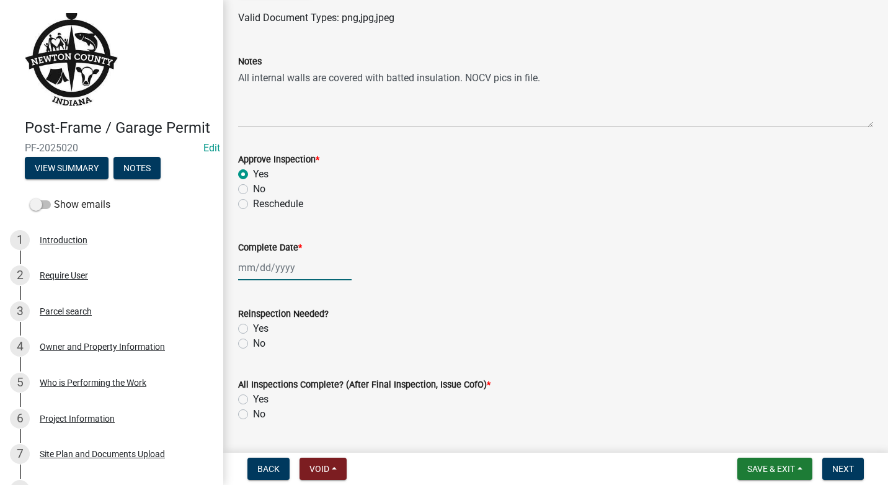
click at [314, 264] on div at bounding box center [294, 267] width 113 height 25
select select "9"
select select "2025"
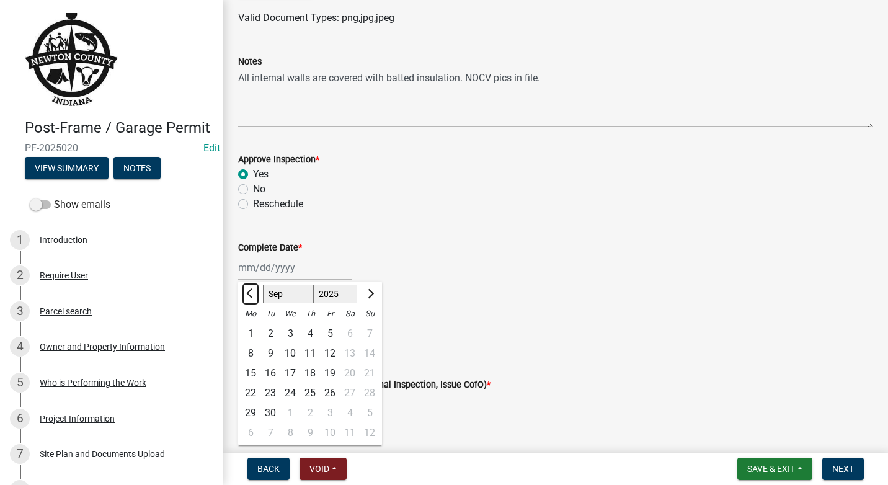
click at [250, 295] on span "Previous month" at bounding box center [250, 293] width 9 height 9
select select "8"
click at [256, 352] on div "4" at bounding box center [251, 353] width 20 height 20
type input "[DATE]"
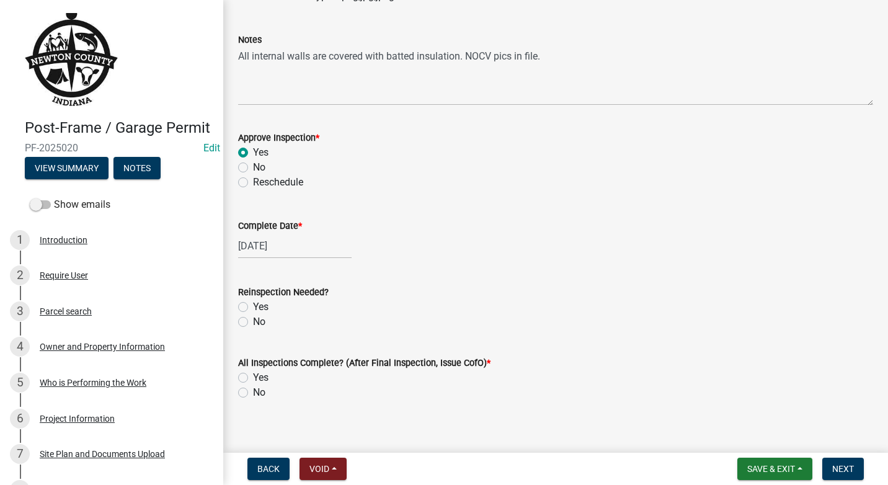
scroll to position [157, 0]
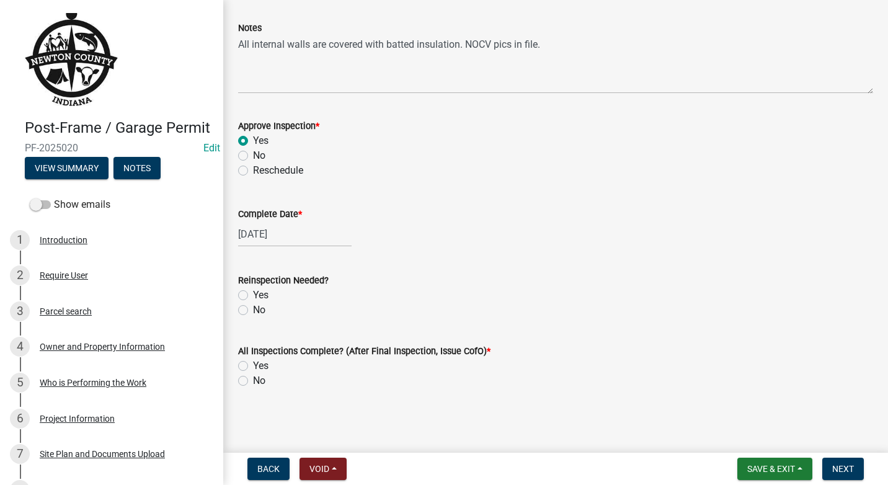
click at [253, 309] on label "No" at bounding box center [259, 310] width 12 height 15
click at [253, 309] on input "No" at bounding box center [257, 307] width 8 height 8
radio input "true"
click at [253, 381] on label "No" at bounding box center [259, 380] width 12 height 15
click at [253, 381] on input "No" at bounding box center [257, 377] width 8 height 8
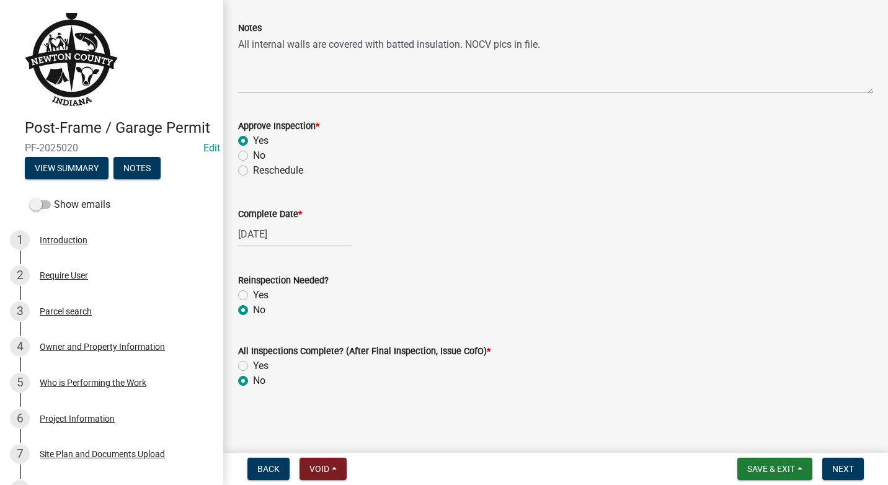
radio input "true"
click at [788, 466] on span "Save & Exit" at bounding box center [771, 469] width 48 height 10
click at [768, 433] on button "Save & Exit" at bounding box center [762, 437] width 99 height 30
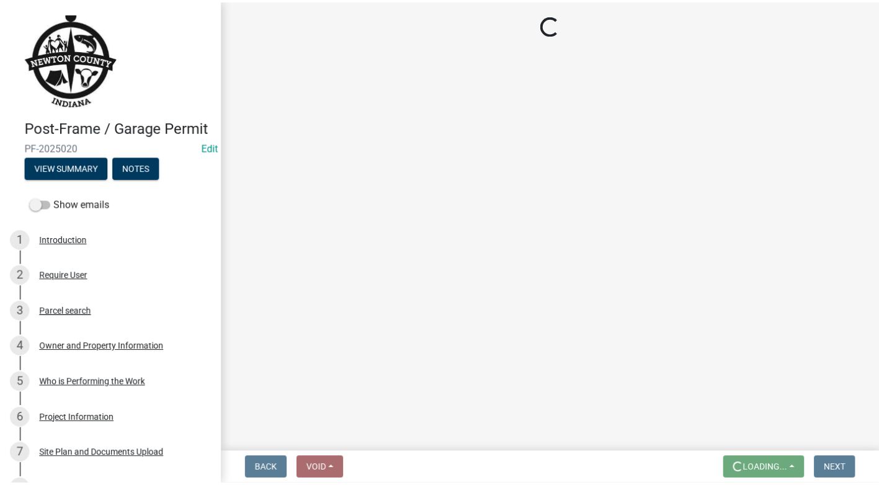
scroll to position [0, 0]
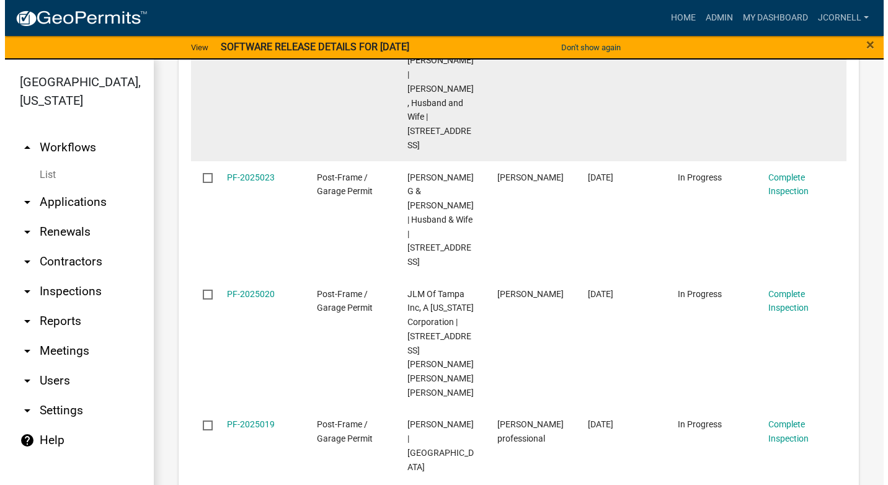
scroll to position [558, 0]
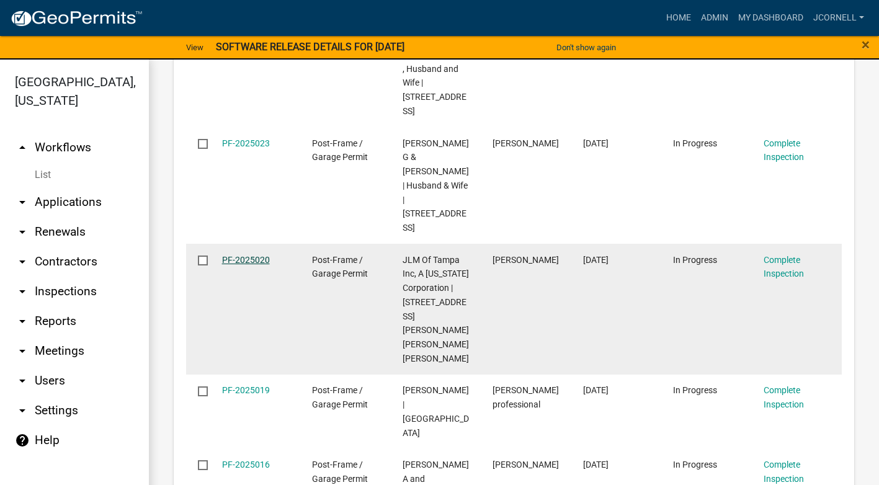
click at [243, 255] on link "PF-2025020" at bounding box center [246, 260] width 48 height 10
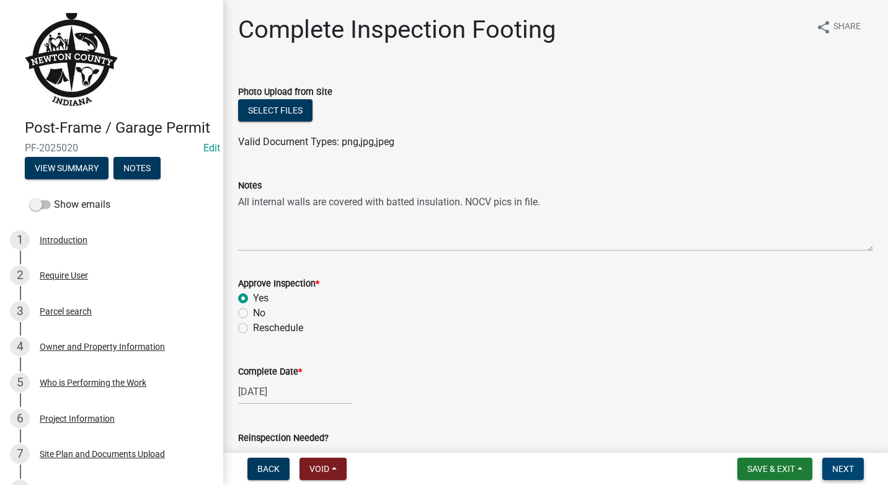
click at [840, 468] on span "Next" at bounding box center [843, 469] width 22 height 10
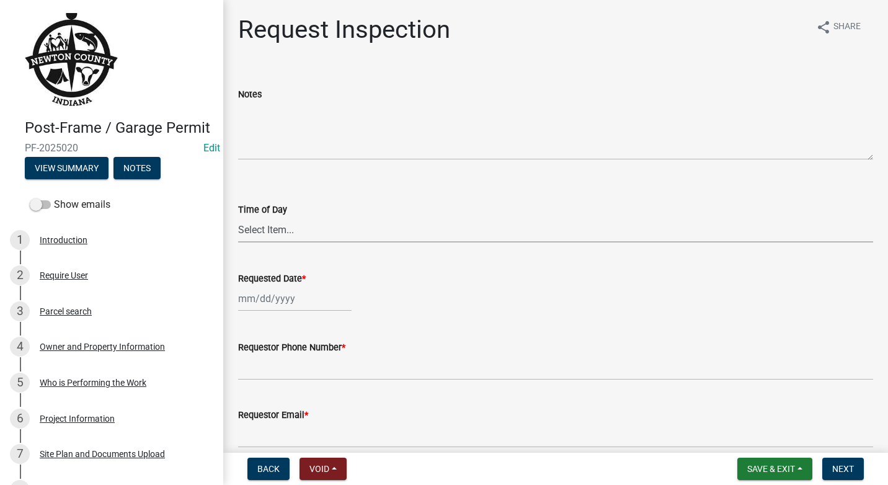
click at [311, 234] on select "Select Item... AM PM" at bounding box center [555, 229] width 635 height 25
click at [238, 217] on select "Select Item... AM PM" at bounding box center [555, 229] width 635 height 25
select select "8aacb760-3938-4776-aad4-75b78dc682eb"
select select "9"
select select "2025"
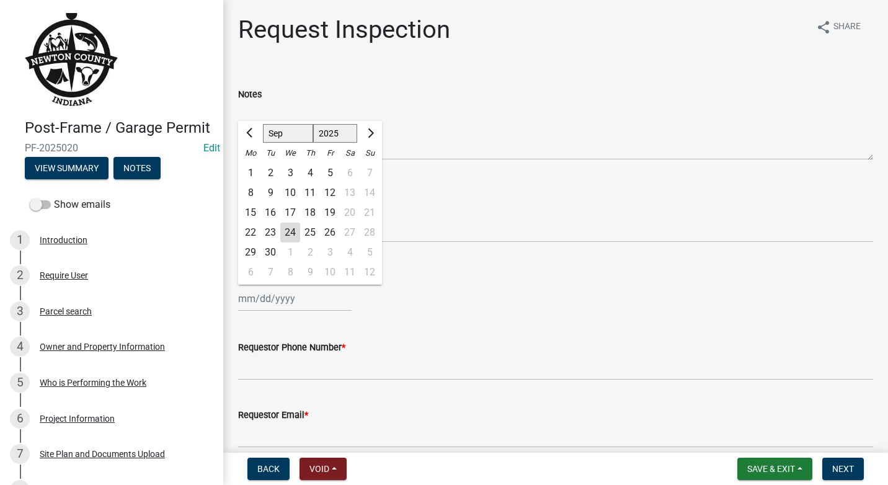
click at [322, 296] on div "[PERSON_NAME] Feb Mar Apr [PERSON_NAME][DATE] Oct Nov [DATE] 1526 1527 1528 152…" at bounding box center [294, 298] width 113 height 25
click at [253, 231] on div "22" at bounding box center [251, 233] width 20 height 20
type input "[DATE]"
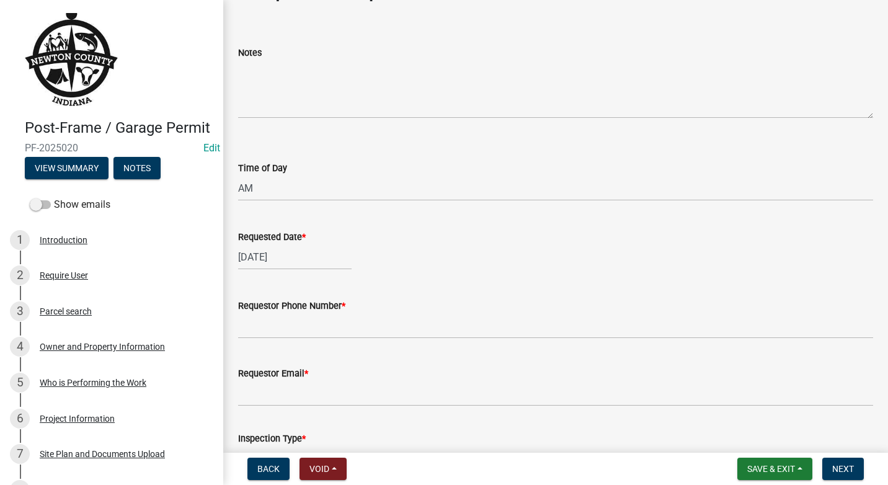
scroll to position [62, 0]
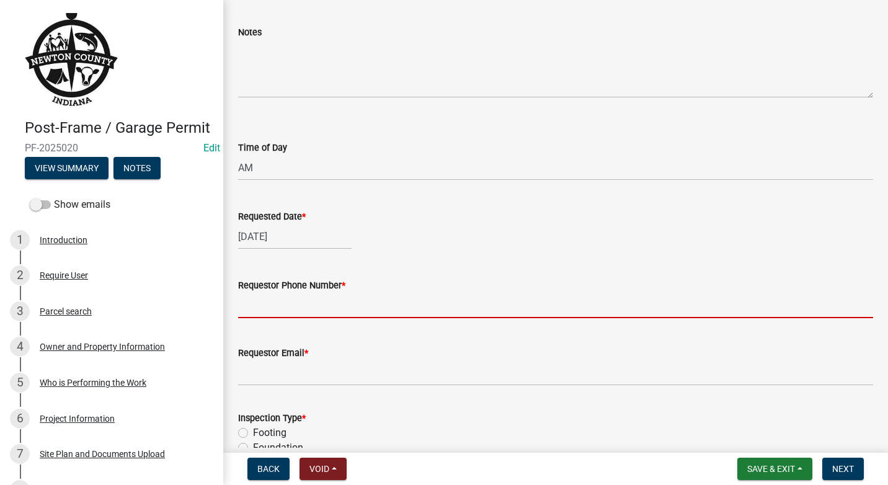
click at [294, 296] on input "Requestor Phone Number *" at bounding box center [555, 305] width 635 height 25
type input "2199929225"
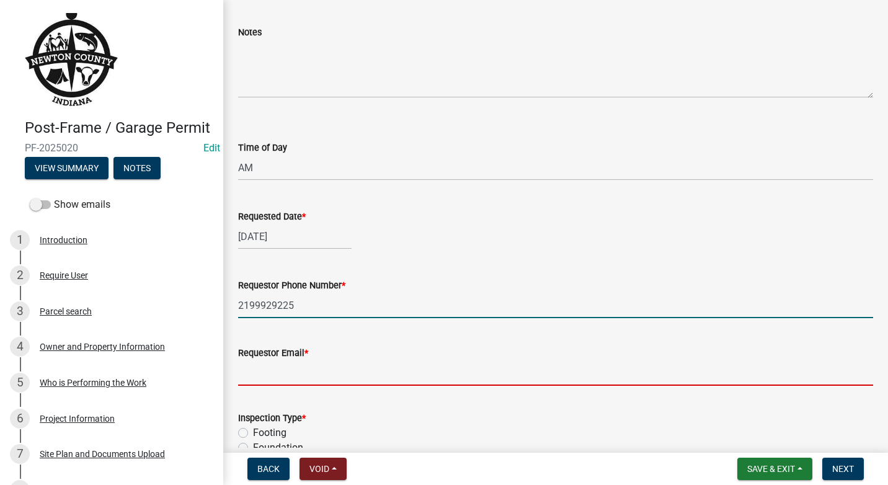
type input "[EMAIL_ADDRESS][DOMAIN_NAME]"
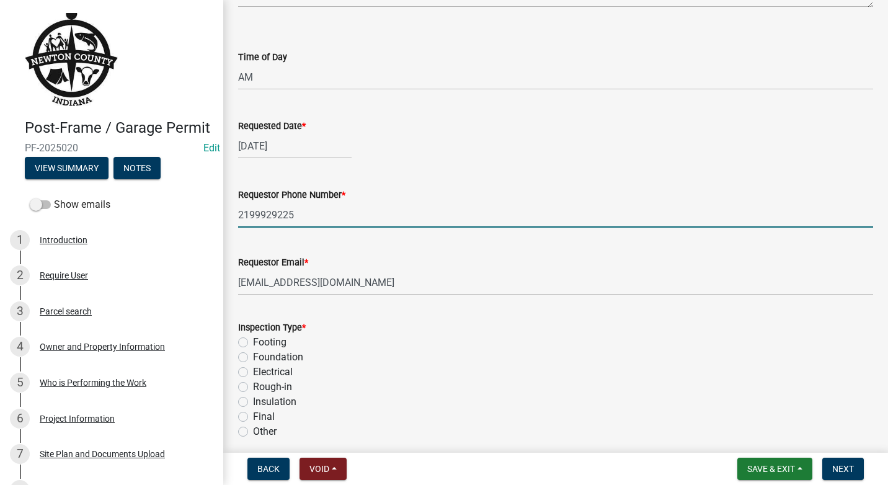
scroll to position [248, 0]
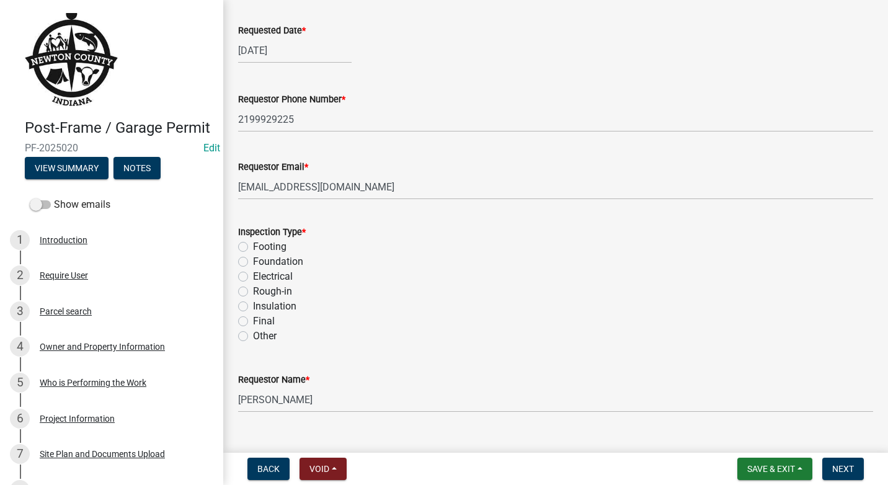
click at [253, 321] on label "Final" at bounding box center [264, 321] width 22 height 15
click at [253, 321] on input "Final" at bounding box center [257, 318] width 8 height 8
radio input "true"
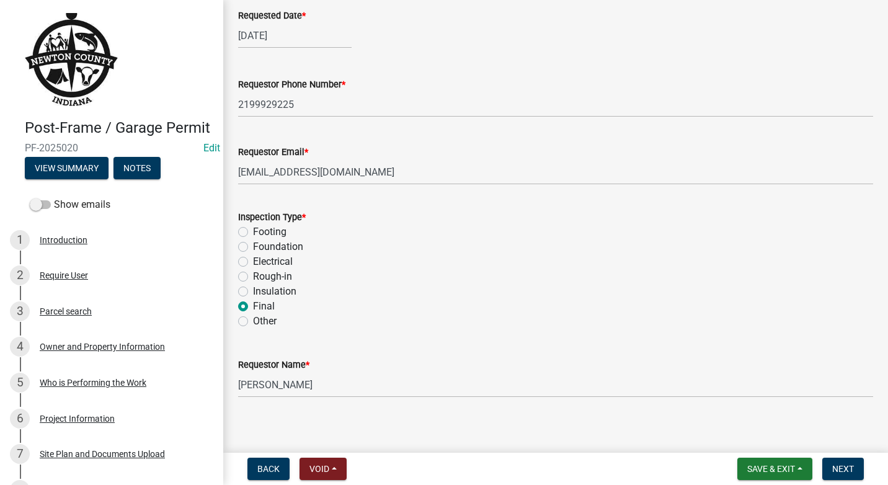
scroll to position [271, 0]
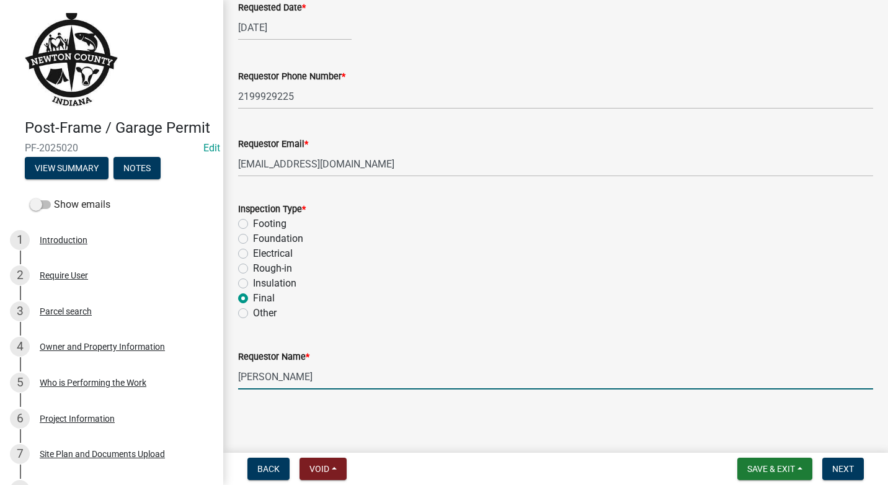
click at [321, 380] on input "[PERSON_NAME]" at bounding box center [555, 376] width 635 height 25
type input "J"
type input "[PERSON_NAME]"
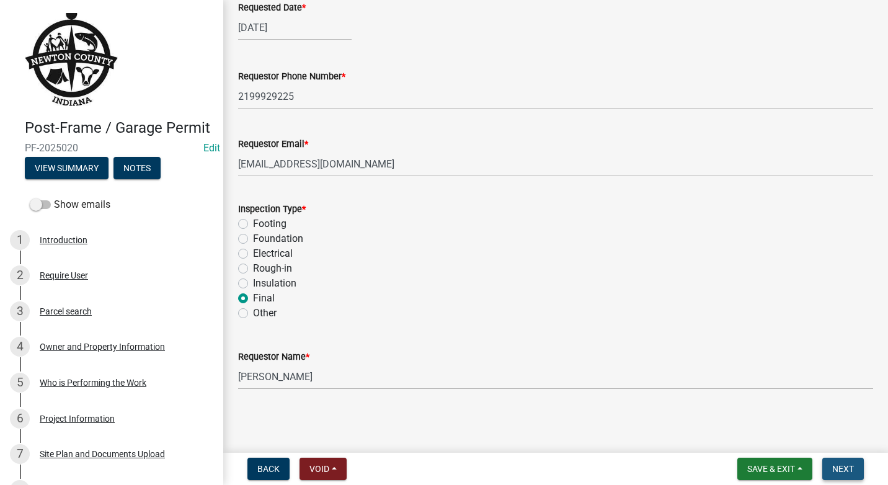
click at [851, 467] on span "Next" at bounding box center [843, 469] width 22 height 10
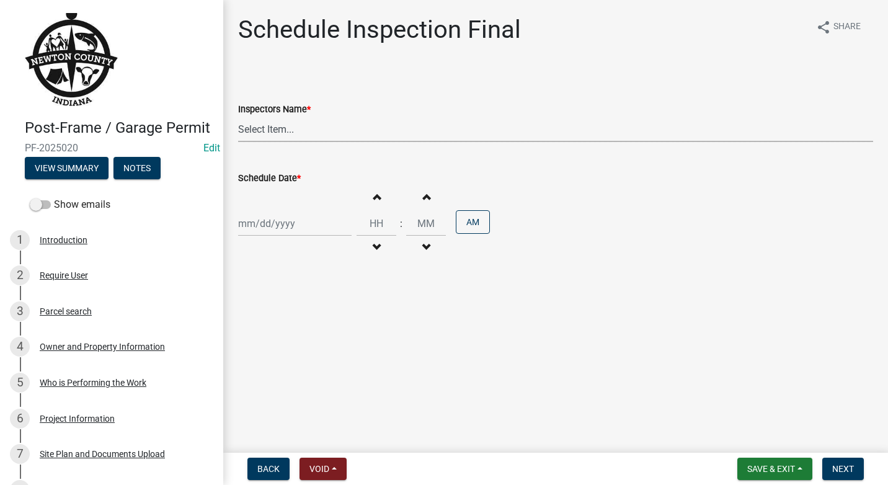
click at [393, 131] on select "Select Item... jcornell ([PERSON_NAME]) cvanderborg ([PERSON_NAME])" at bounding box center [555, 129] width 635 height 25
select select "ecc854ab-63d8-45dc-90da-232b9cdbb1ad"
click at [238, 117] on select "Select Item... jcornell ([PERSON_NAME]) cvanderborg ([PERSON_NAME])" at bounding box center [555, 129] width 635 height 25
click at [321, 219] on div at bounding box center [294, 223] width 113 height 25
select select "9"
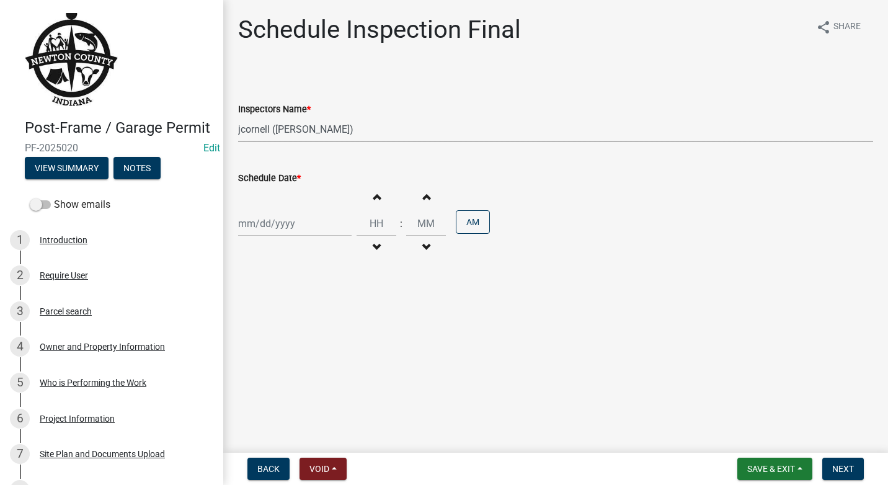
select select "2025"
click at [255, 344] on div "22" at bounding box center [251, 349] width 20 height 20
type input "[DATE]"
click at [378, 198] on button "Increment hours" at bounding box center [376, 196] width 26 height 22
type input "01"
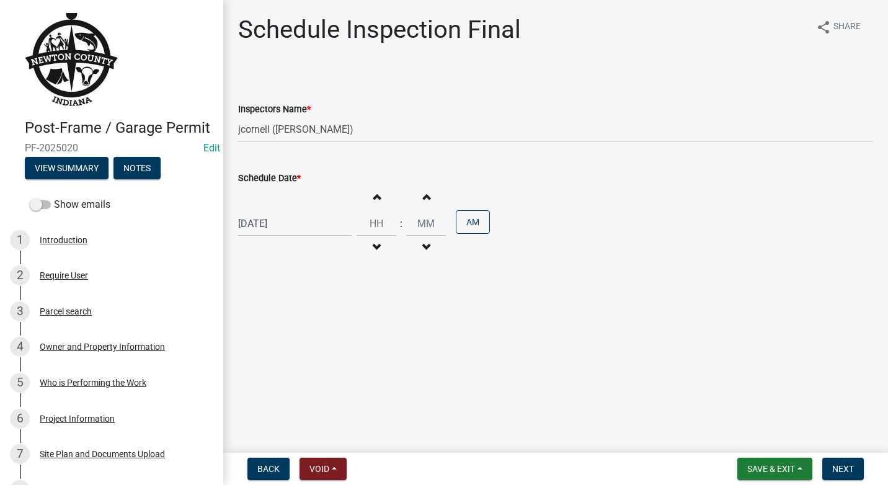
type input "00"
click at [378, 198] on button "Increment hours" at bounding box center [376, 196] width 26 height 22
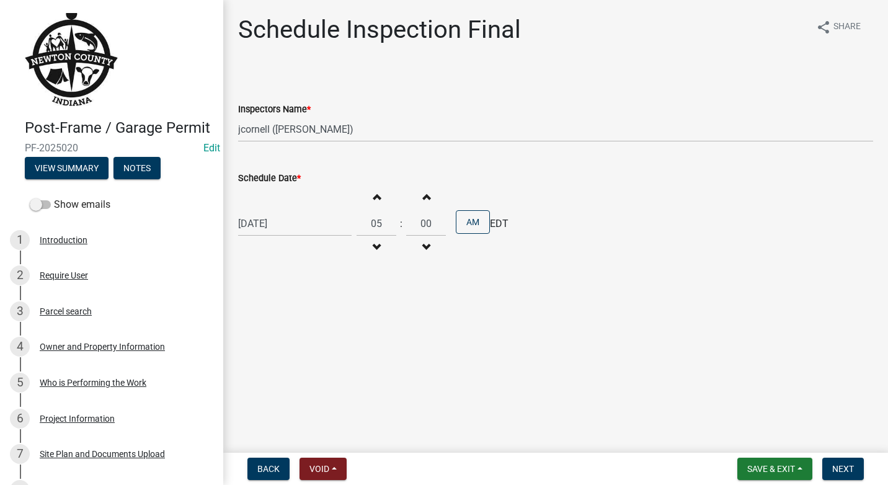
click at [378, 198] on button "Increment hours" at bounding box center [376, 196] width 26 height 22
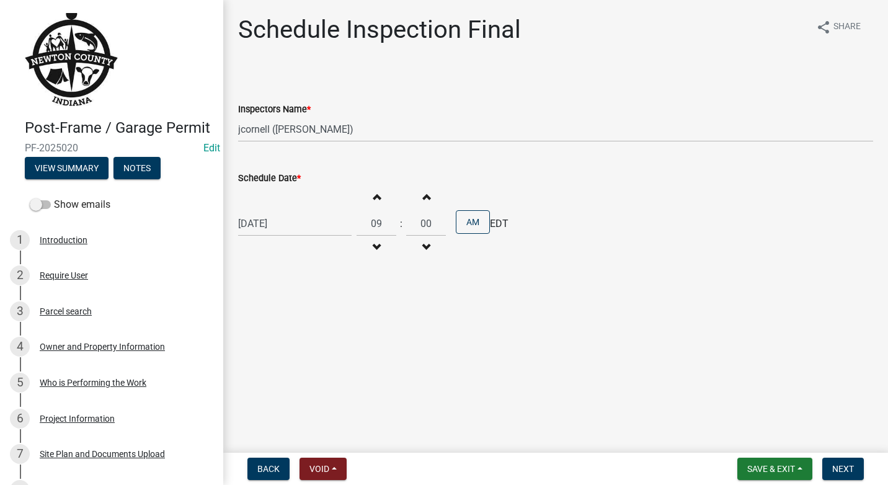
type input "10"
click at [417, 200] on button "Increment minutes" at bounding box center [426, 196] width 26 height 22
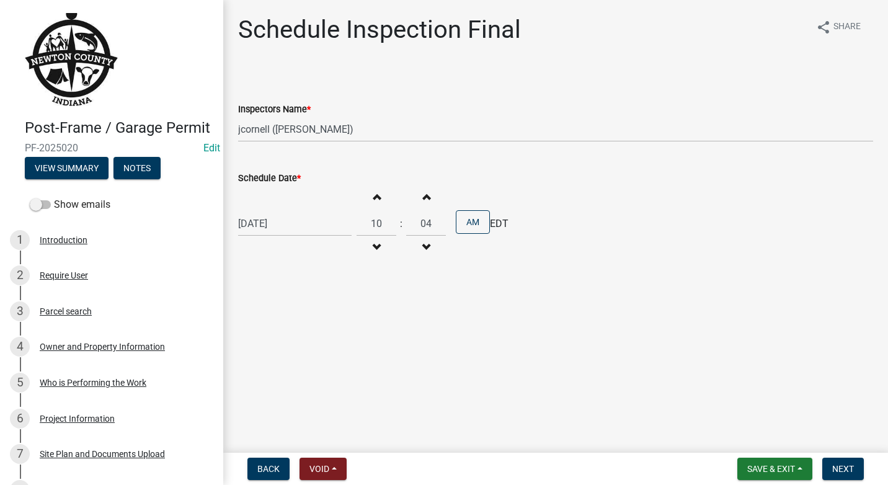
click at [417, 200] on button "Increment minutes" at bounding box center [426, 196] width 26 height 22
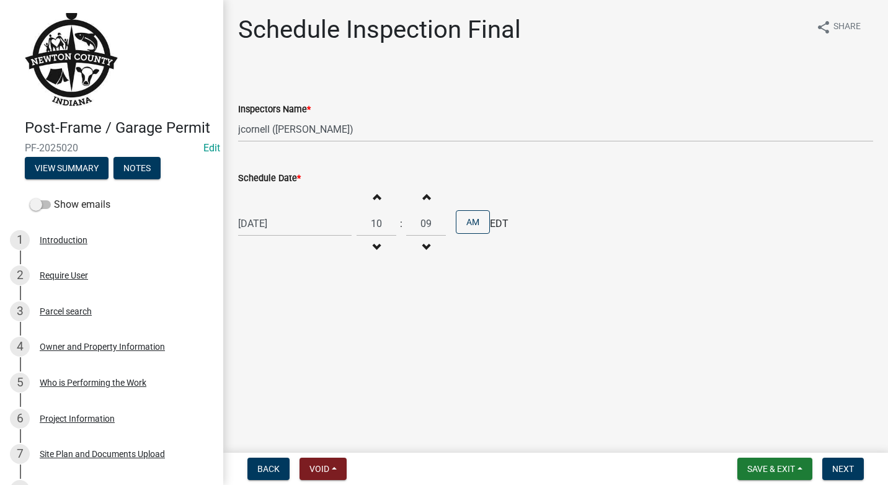
click at [417, 200] on button "Increment minutes" at bounding box center [426, 196] width 26 height 22
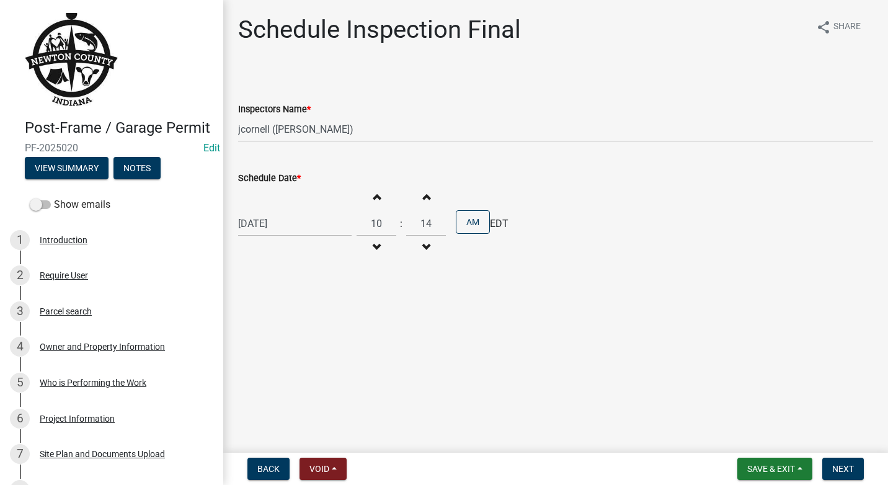
click at [417, 200] on button "Increment minutes" at bounding box center [426, 196] width 26 height 22
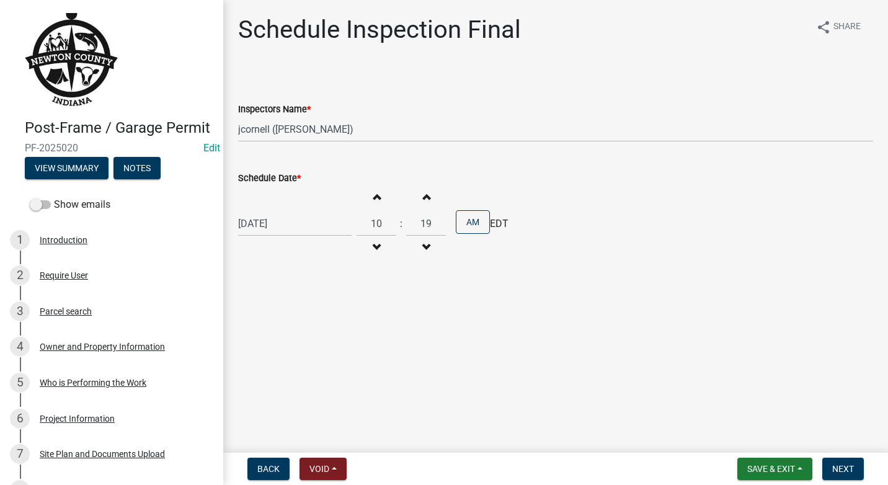
click at [417, 200] on button "Increment minutes" at bounding box center [426, 196] width 26 height 22
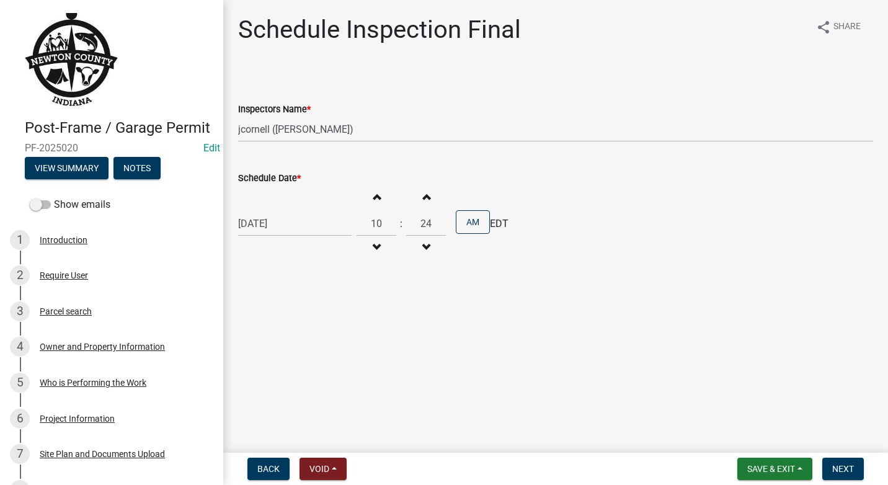
click at [417, 200] on button "Increment minutes" at bounding box center [426, 196] width 26 height 22
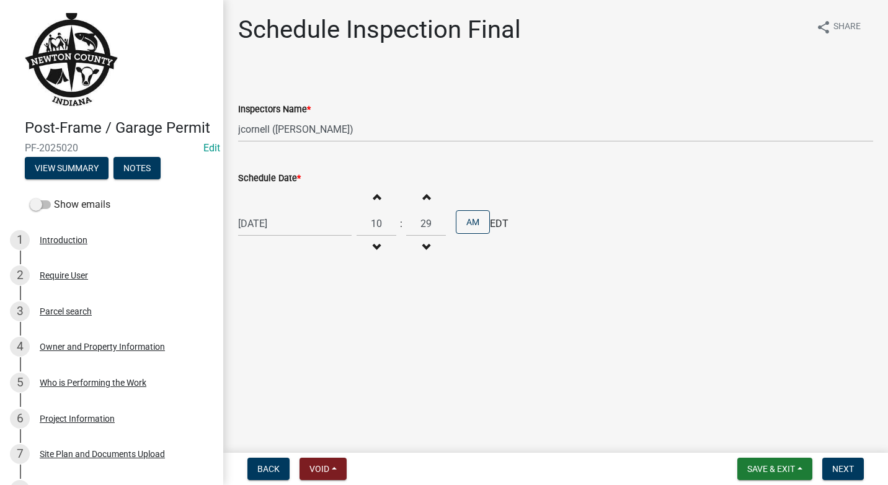
click at [417, 200] on button "Increment minutes" at bounding box center [426, 196] width 26 height 22
type input "30"
click at [843, 471] on span "Next" at bounding box center [843, 469] width 22 height 10
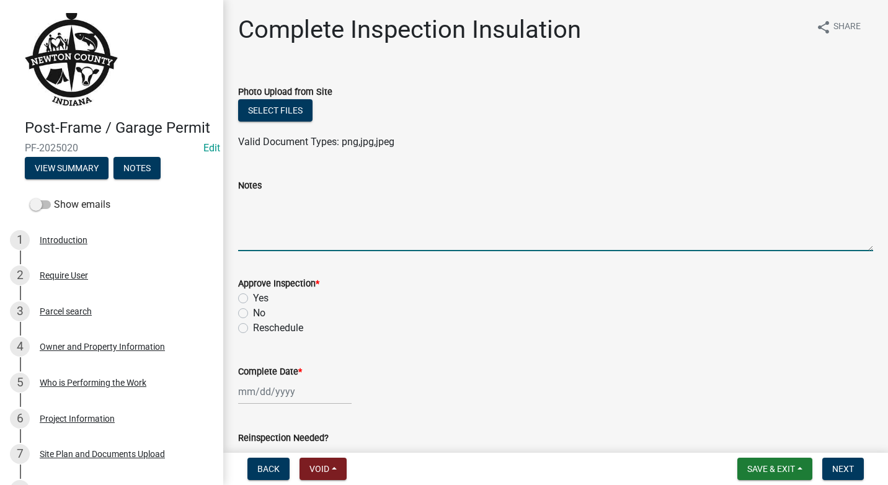
click at [285, 206] on textarea "Notes" at bounding box center [555, 222] width 635 height 58
type textarea "All construction is finished. All prior inspections are finished and filed. NOC…"
drag, startPoint x: 244, startPoint y: 295, endPoint x: 265, endPoint y: 299, distance: 21.5
click at [253, 296] on label "Yes" at bounding box center [261, 298] width 16 height 15
click at [253, 296] on input "Yes" at bounding box center [257, 295] width 8 height 8
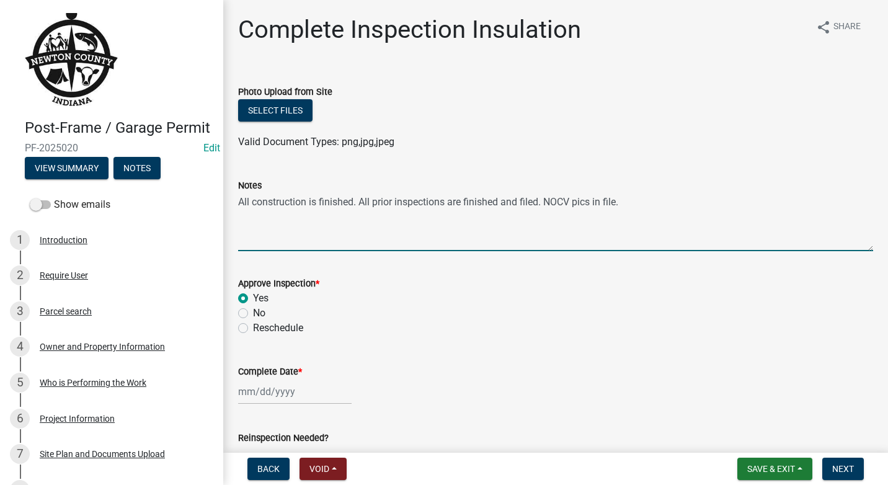
radio input "true"
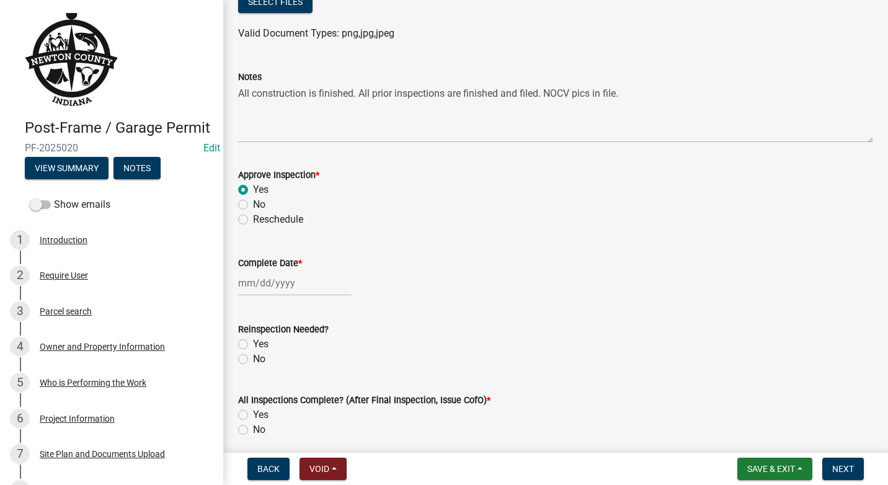
scroll to position [124, 0]
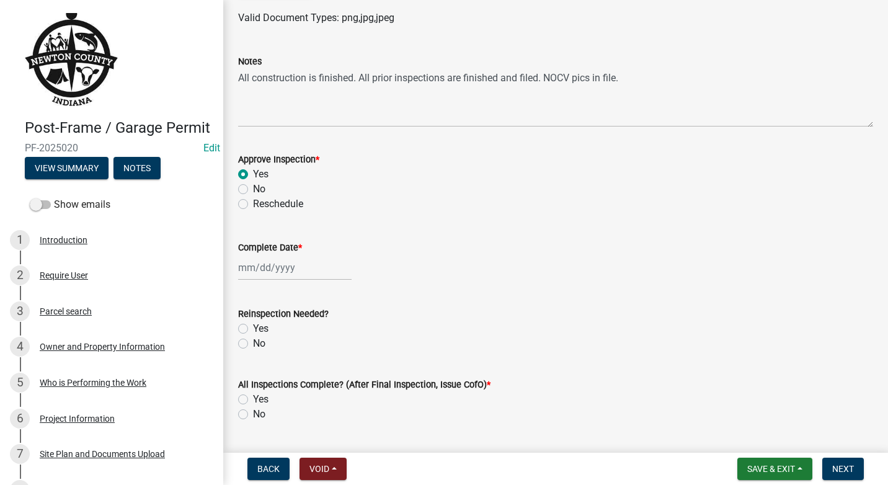
click at [318, 273] on div at bounding box center [294, 267] width 113 height 25
select select "9"
select select "2025"
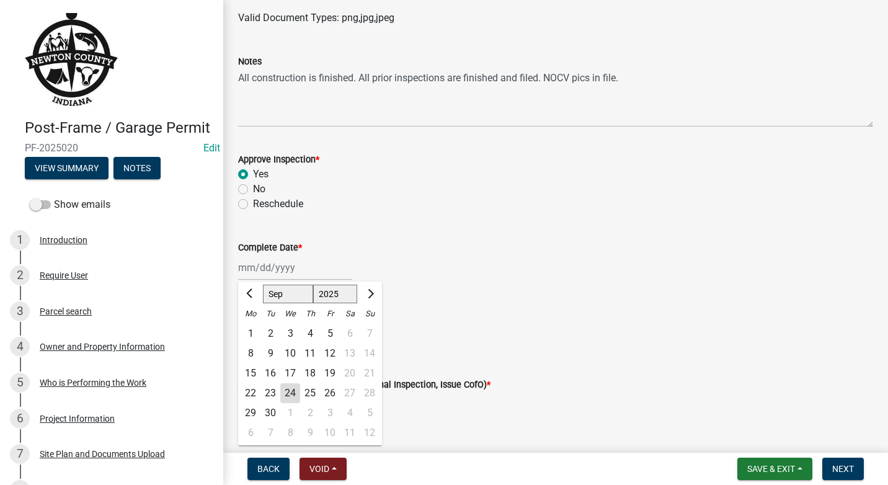
click at [249, 392] on div "22" at bounding box center [251, 393] width 20 height 20
type input "[DATE]"
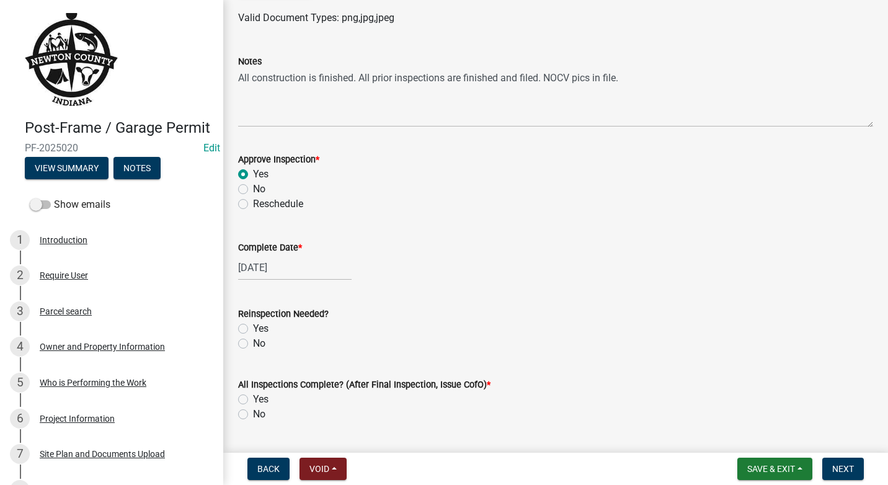
drag, startPoint x: 246, startPoint y: 342, endPoint x: 264, endPoint y: 343, distance: 18.0
click at [253, 342] on label "No" at bounding box center [259, 343] width 12 height 15
click at [253, 342] on input "No" at bounding box center [257, 340] width 8 height 8
radio input "true"
click at [253, 397] on label "Yes" at bounding box center [261, 399] width 16 height 15
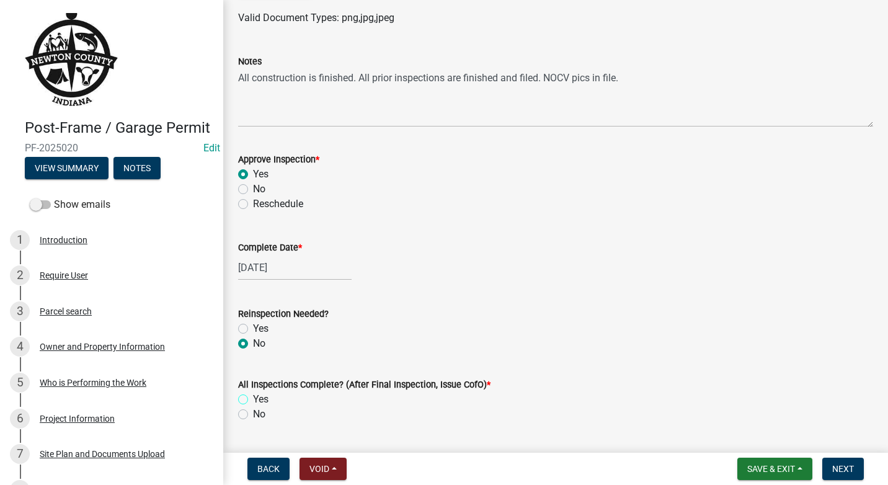
click at [253, 397] on input "Yes" at bounding box center [257, 396] width 8 height 8
radio input "true"
click at [858, 469] on button "Next" at bounding box center [843, 469] width 42 height 22
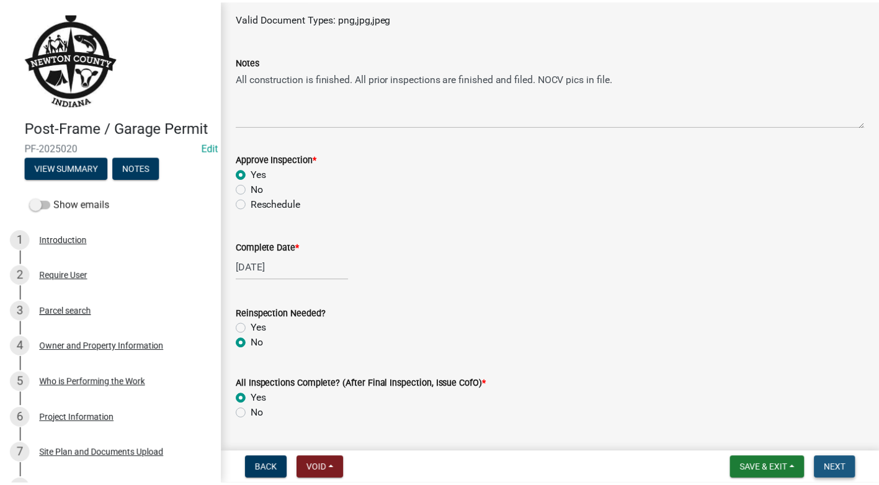
scroll to position [0, 0]
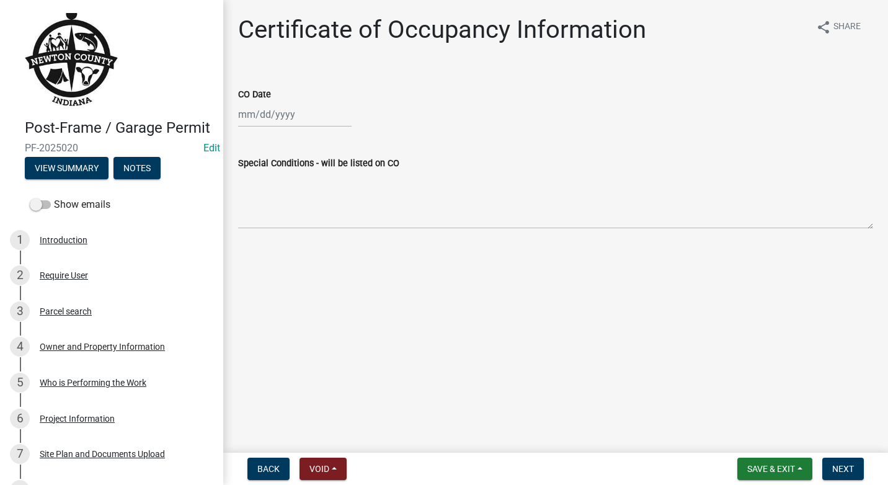
click at [312, 118] on div at bounding box center [294, 114] width 113 height 25
select select "9"
select select "2025"
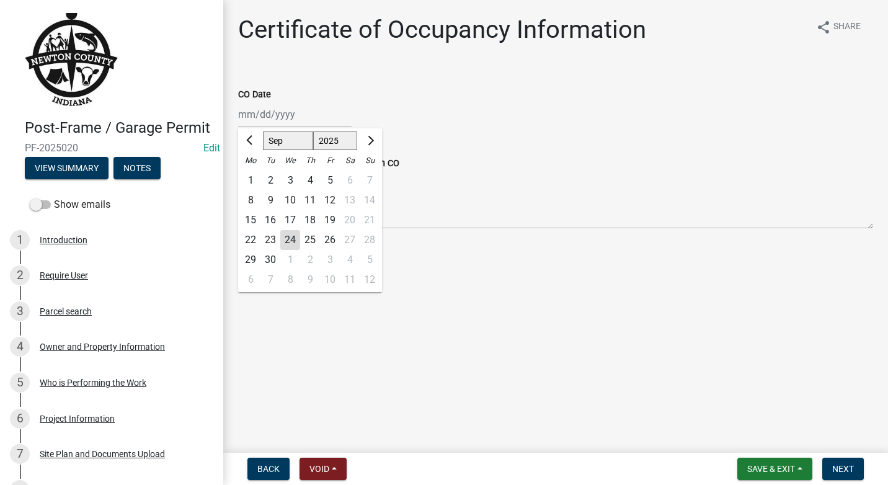
click at [251, 233] on div "22" at bounding box center [251, 240] width 20 height 20
type input "[DATE]"
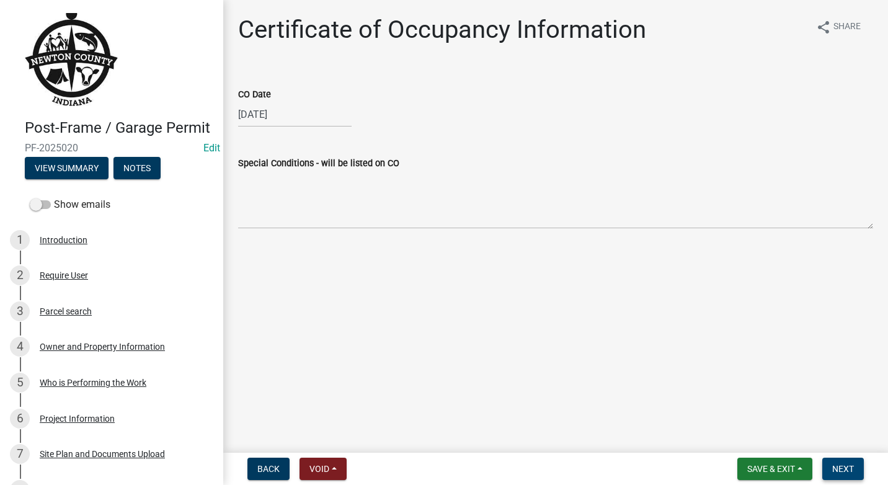
click at [843, 467] on span "Next" at bounding box center [843, 469] width 22 height 10
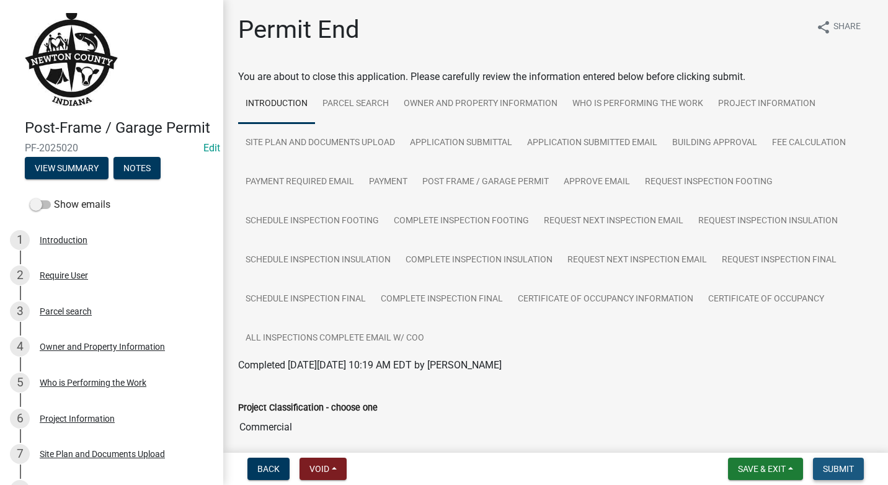
click at [843, 467] on span "Submit" at bounding box center [838, 469] width 31 height 10
